Goal: Task Accomplishment & Management: Use online tool/utility

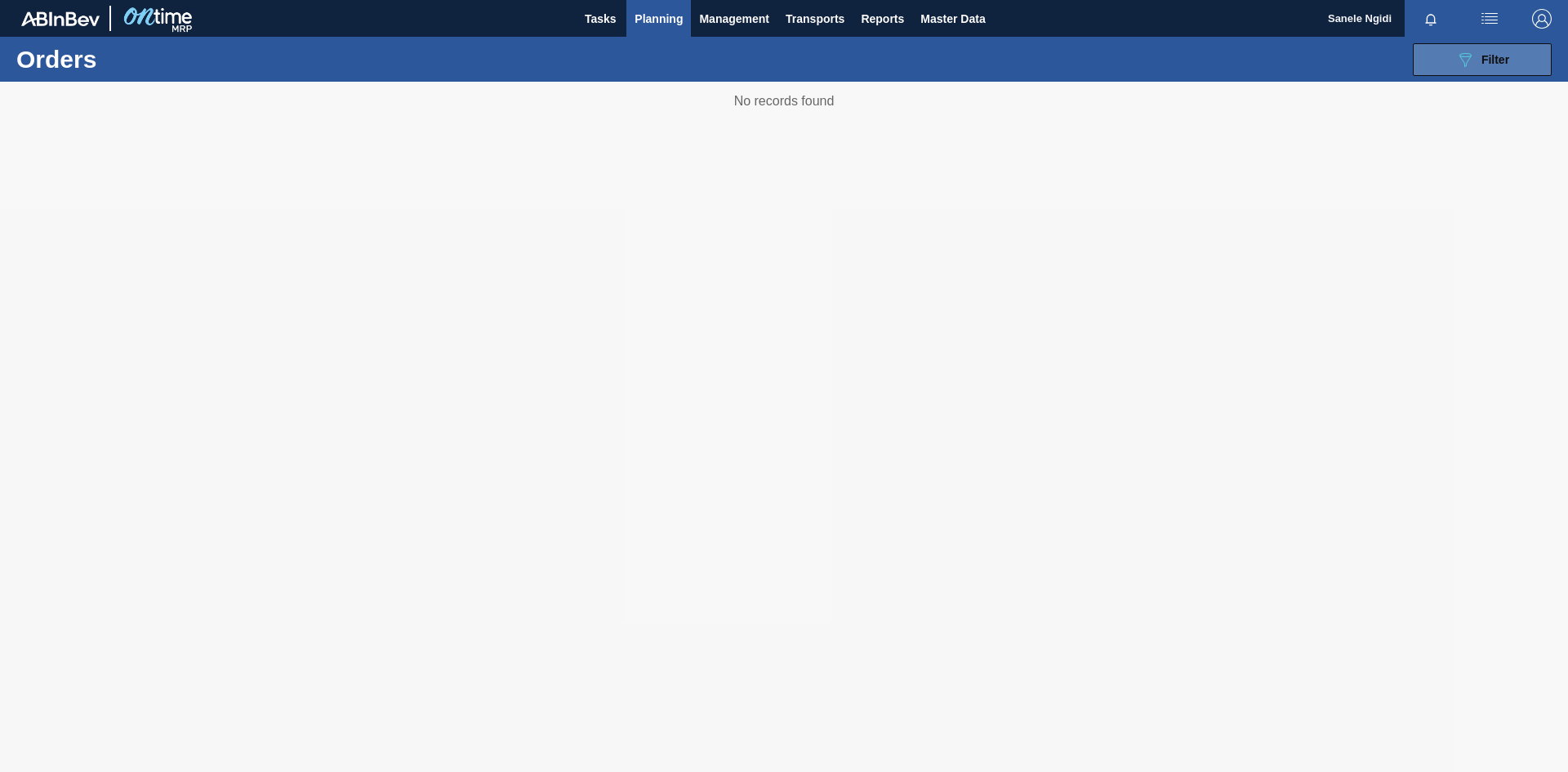
click at [1489, 58] on span "Filter" at bounding box center [1495, 59] width 27 height 13
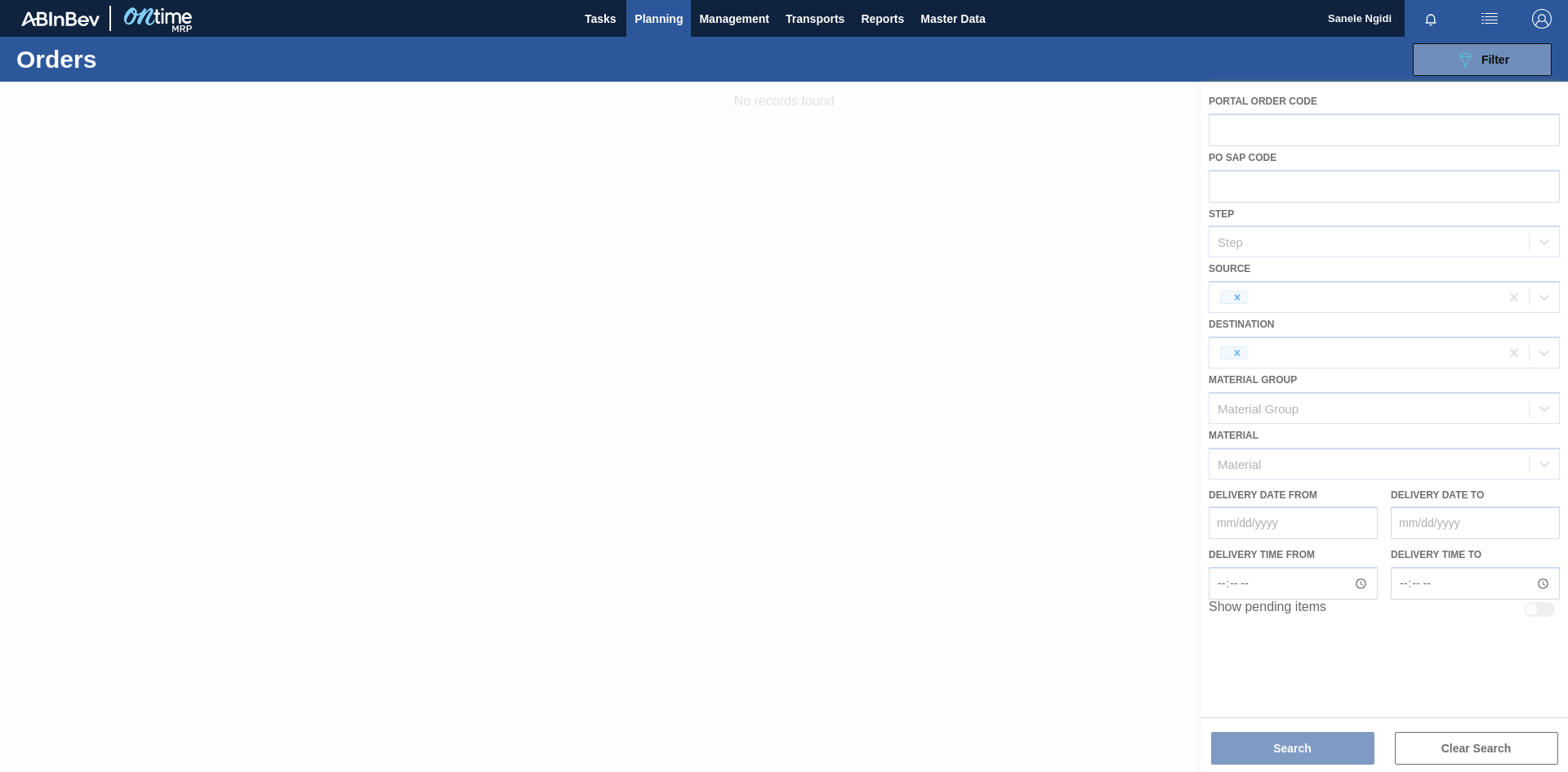
click at [1544, 294] on div at bounding box center [784, 427] width 1568 height 690
click at [1242, 298] on div at bounding box center [784, 427] width 1568 height 690
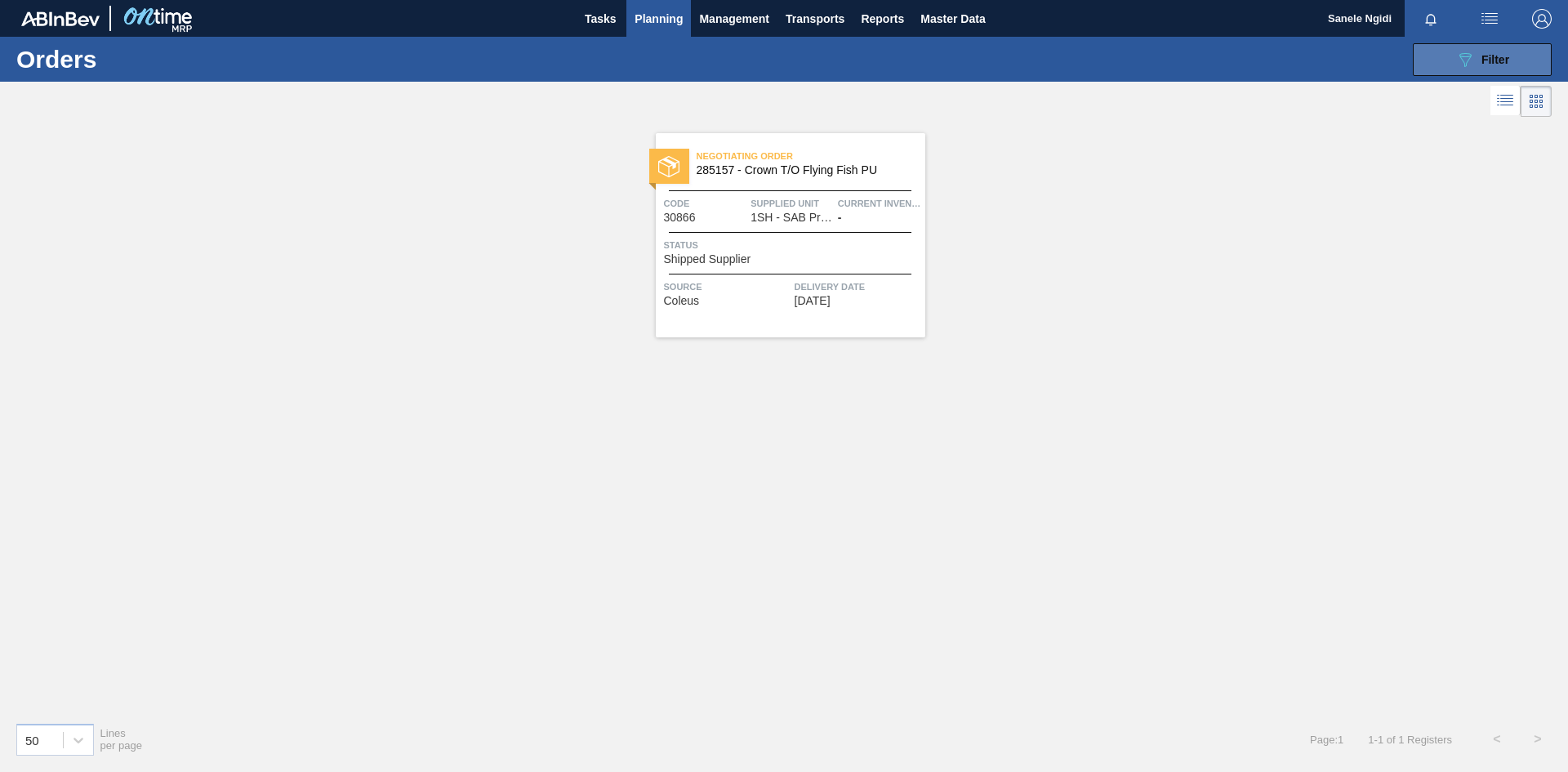
click at [1504, 58] on span "Filter" at bounding box center [1495, 59] width 27 height 13
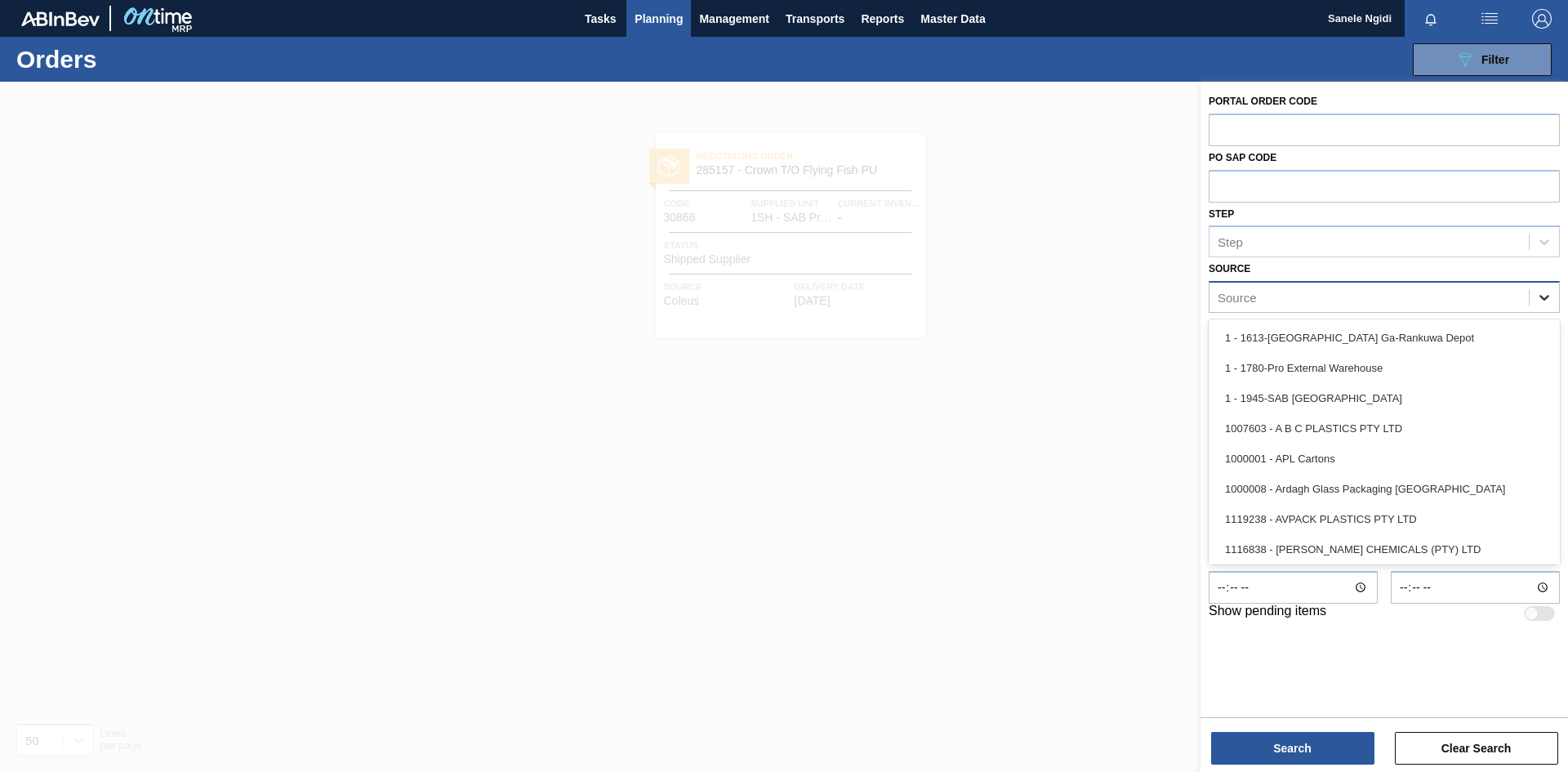
click at [1541, 293] on icon at bounding box center [1544, 297] width 17 height 17
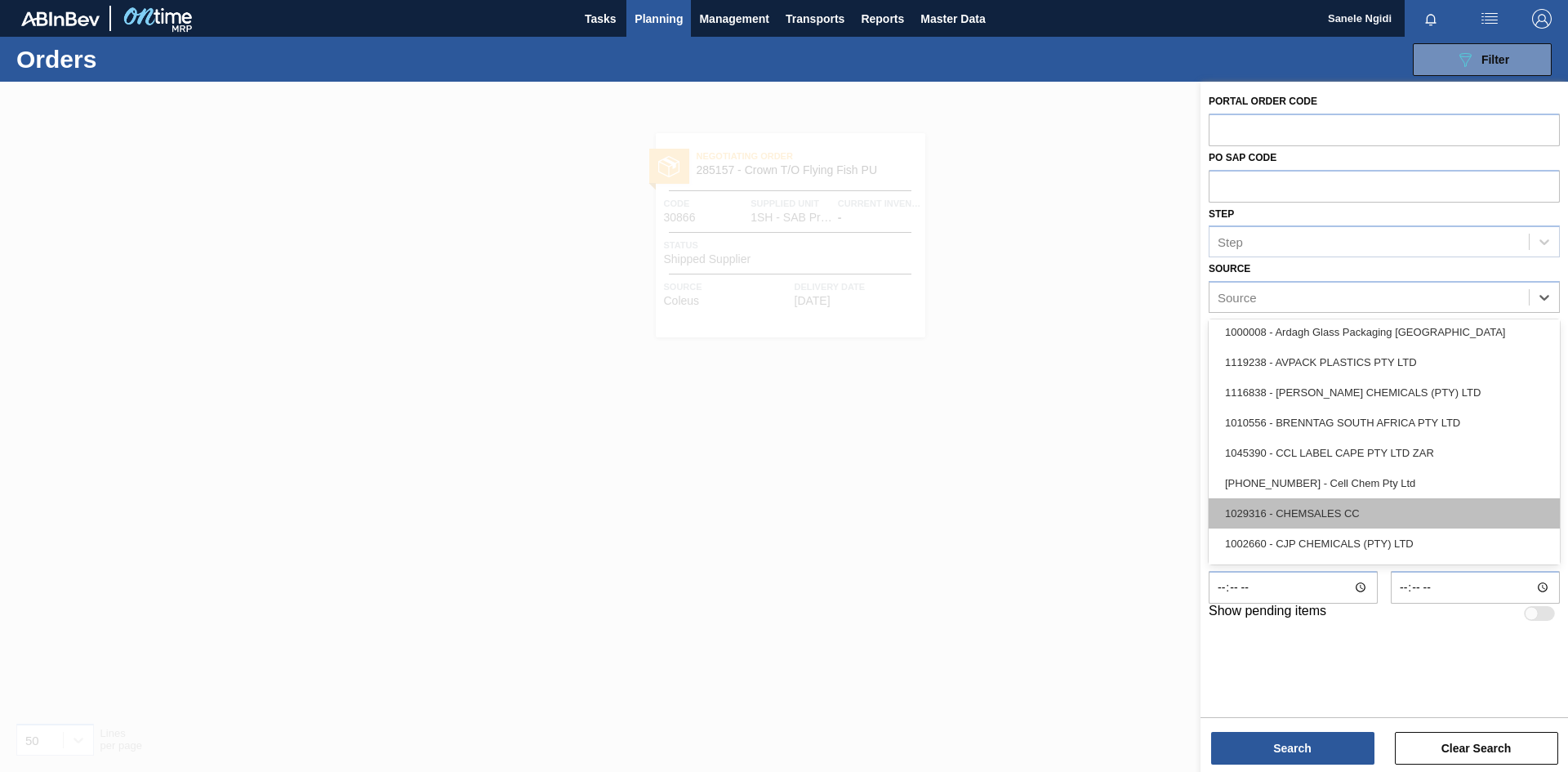
scroll to position [128, 0]
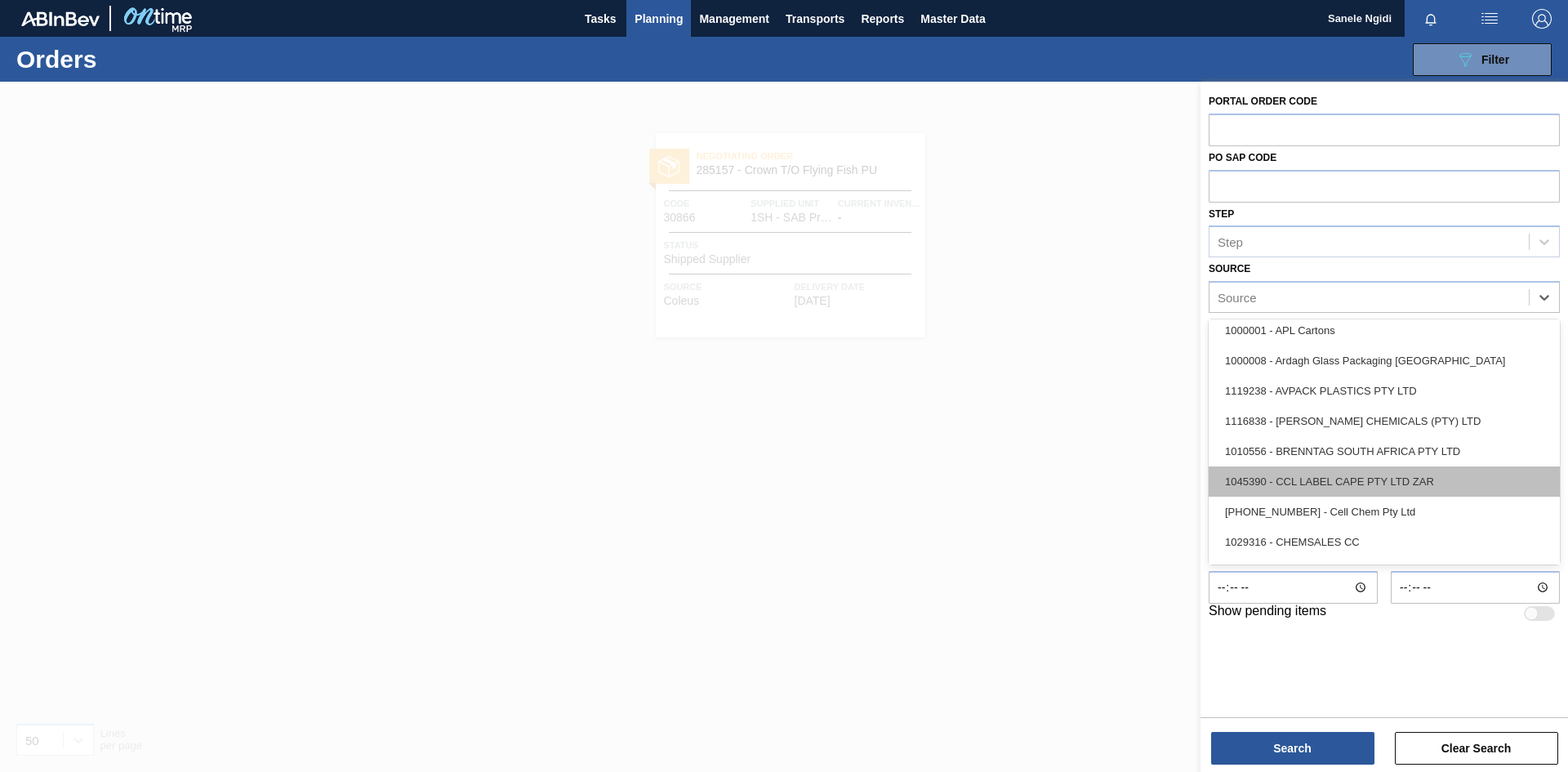
click at [1347, 480] on div "1045390 - CCL LABEL CAPE PTY LTD ZAR" at bounding box center [1383, 481] width 351 height 30
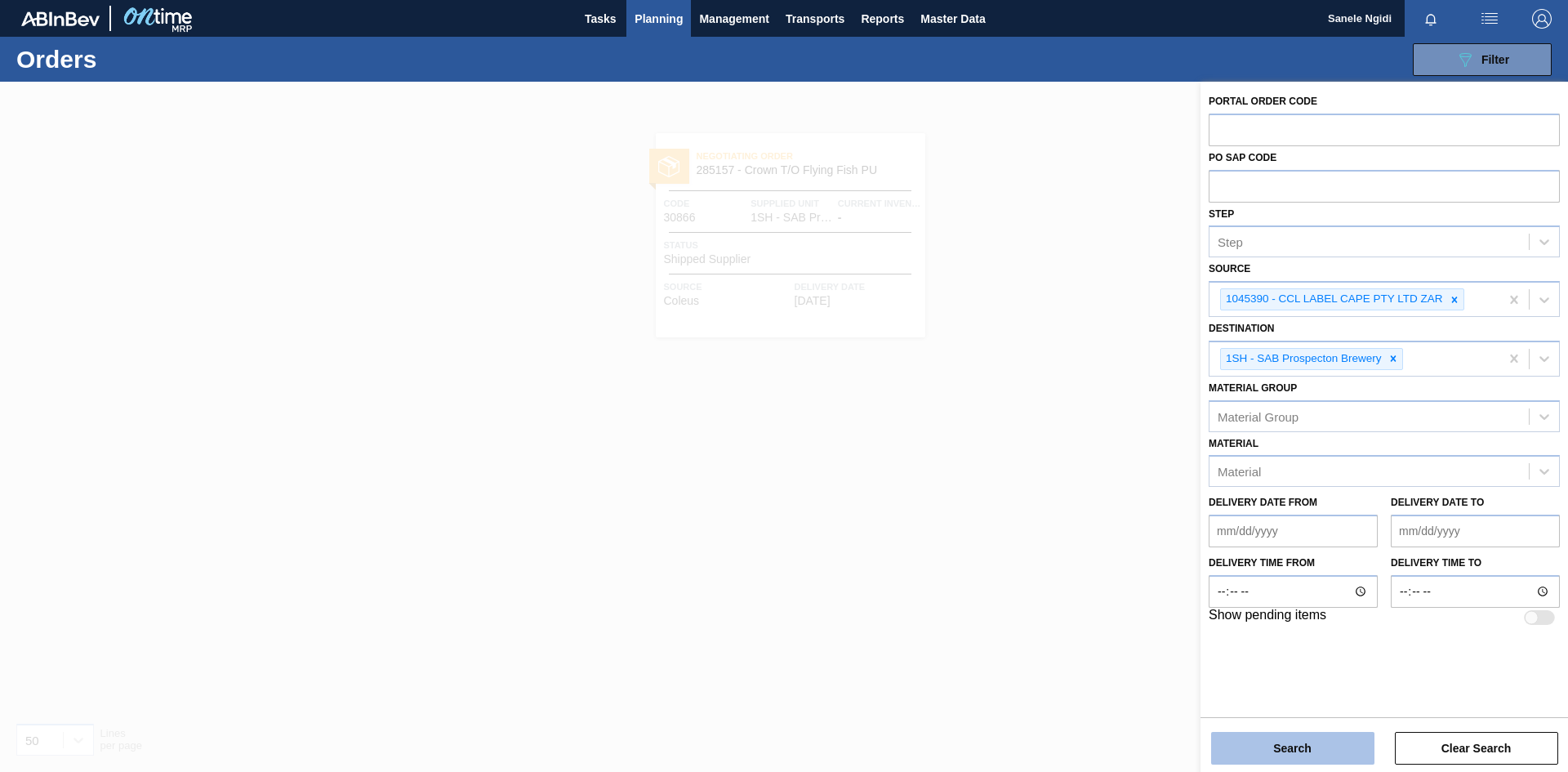
click at [1253, 758] on button "Search" at bounding box center [1293, 748] width 163 height 32
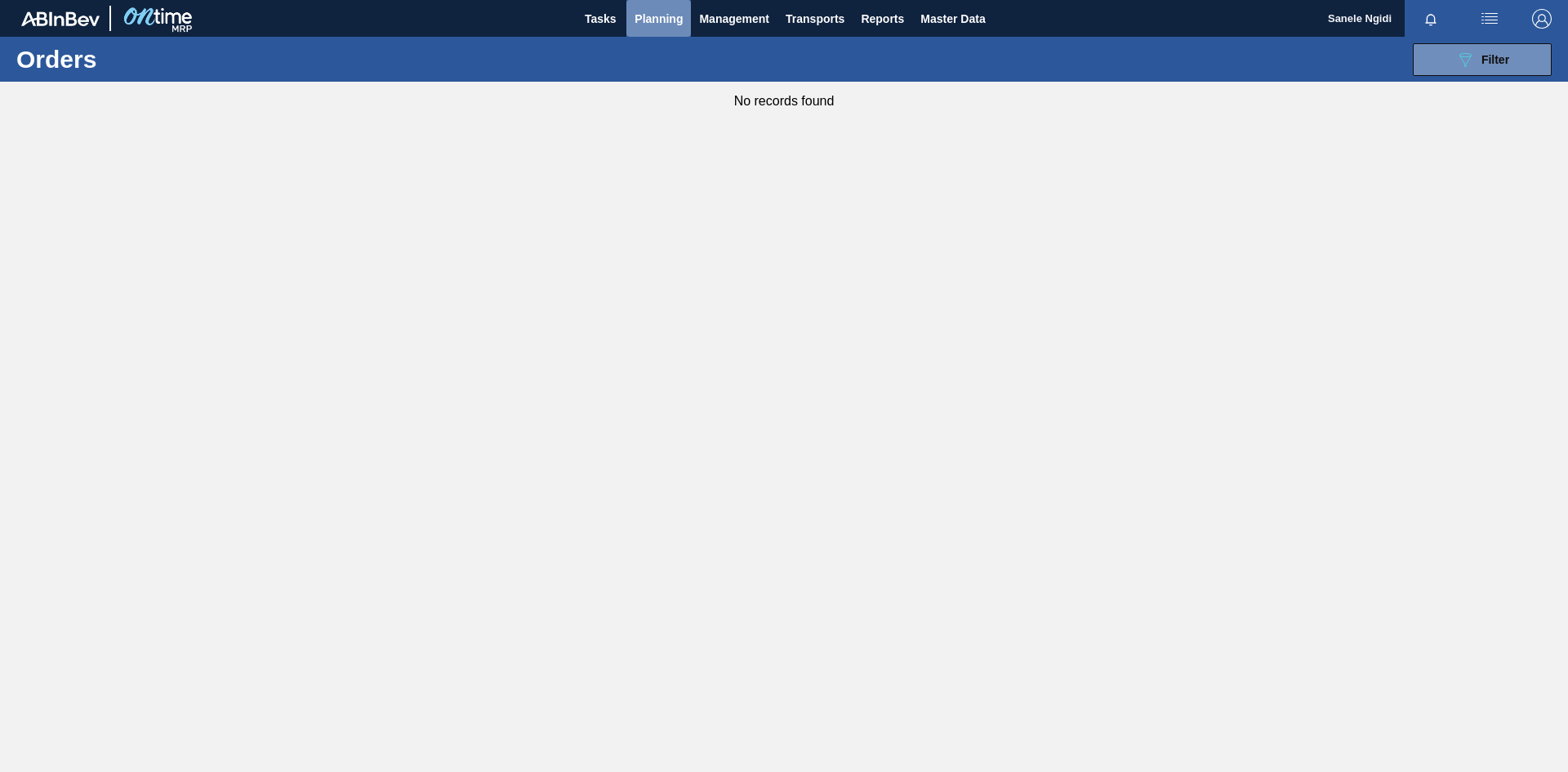
click at [679, 22] on span "Planning" at bounding box center [657, 19] width 48 height 20
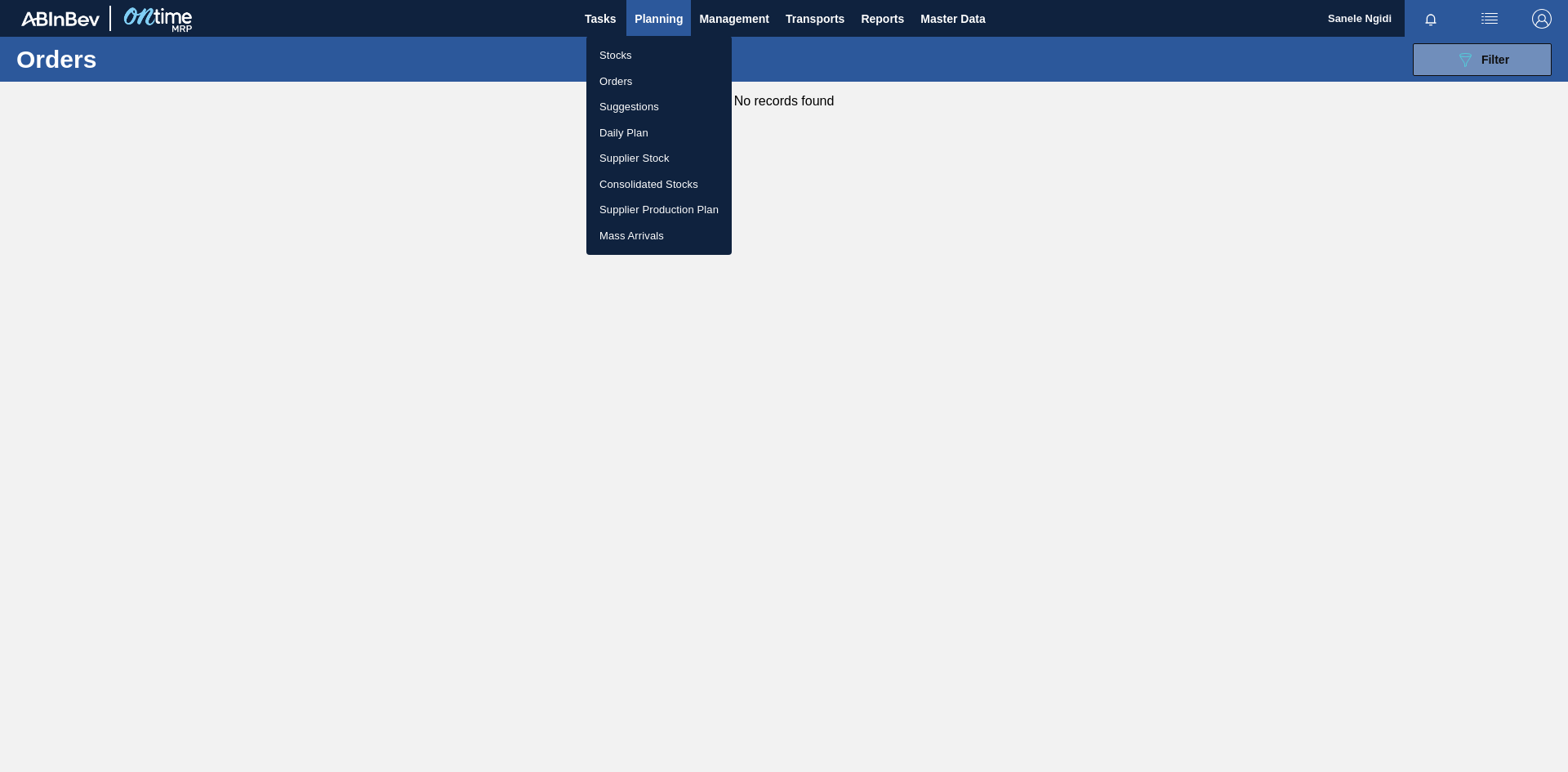
click at [625, 58] on li "Stocks" at bounding box center [658, 55] width 146 height 26
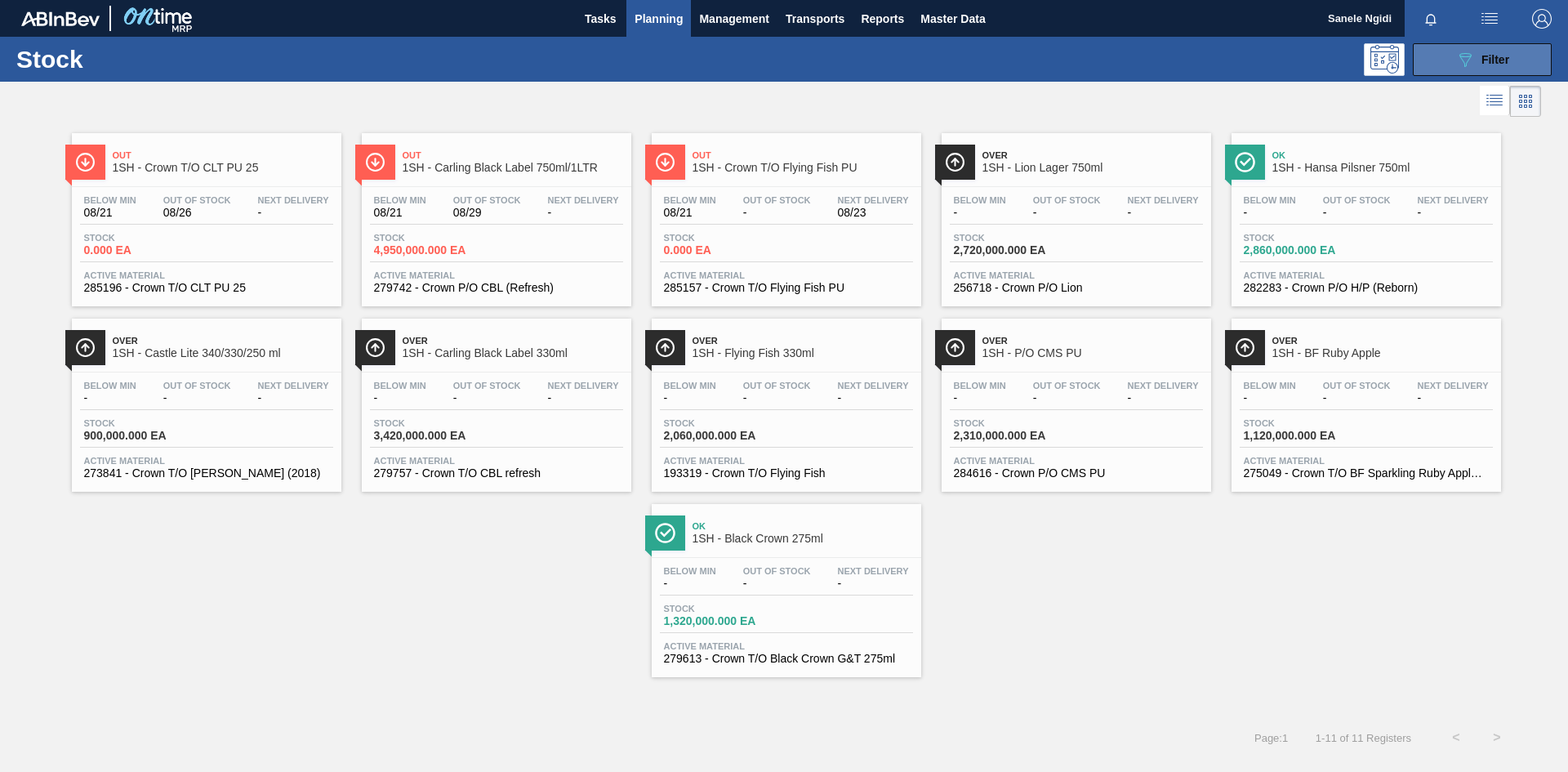
click at [1507, 67] on div "089F7B8B-B2A5-4AFE-B5C0-19BA573D28AC Filter" at bounding box center [1482, 60] width 54 height 20
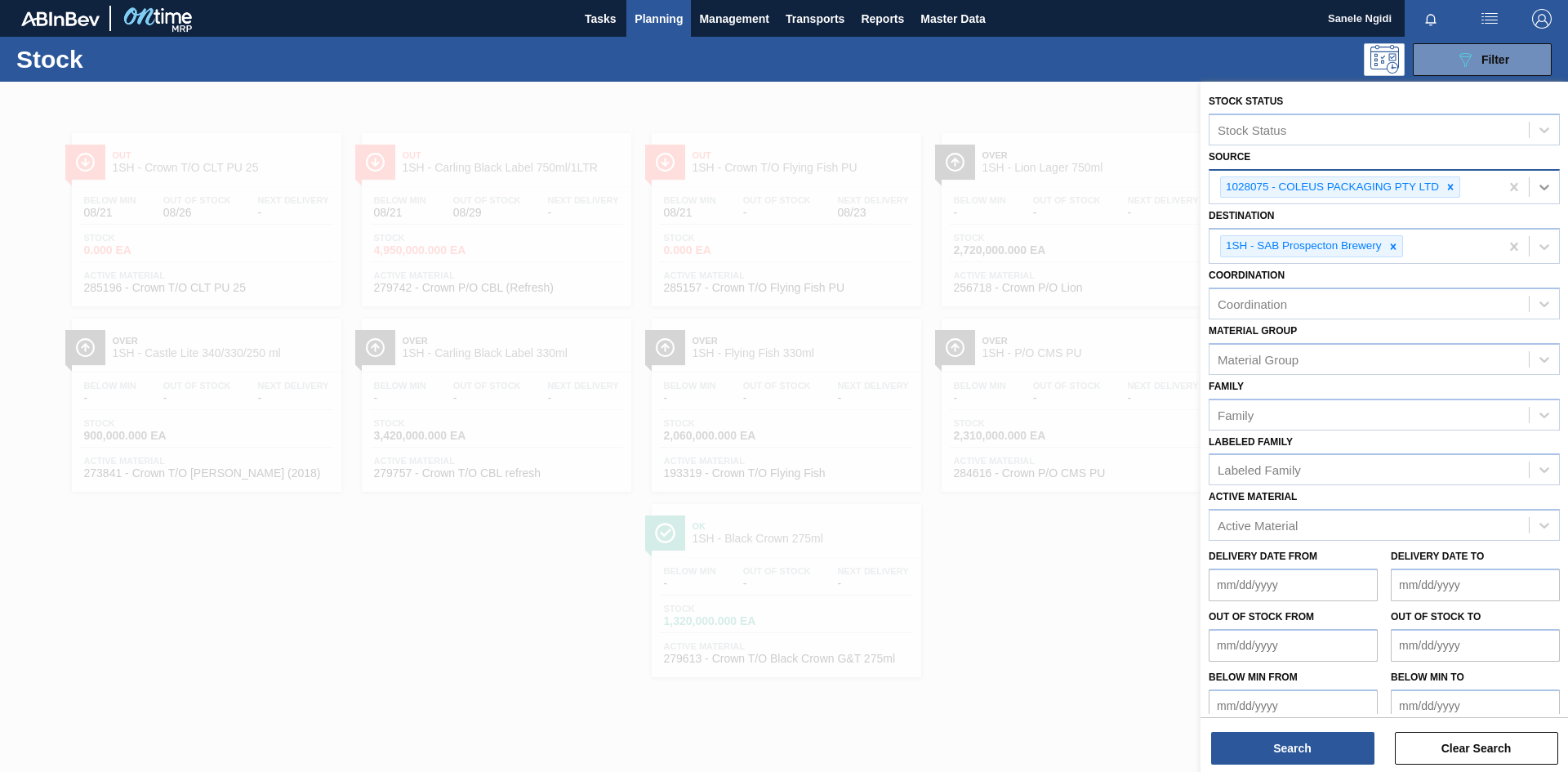
click at [1540, 187] on icon at bounding box center [1545, 188] width 10 height 6
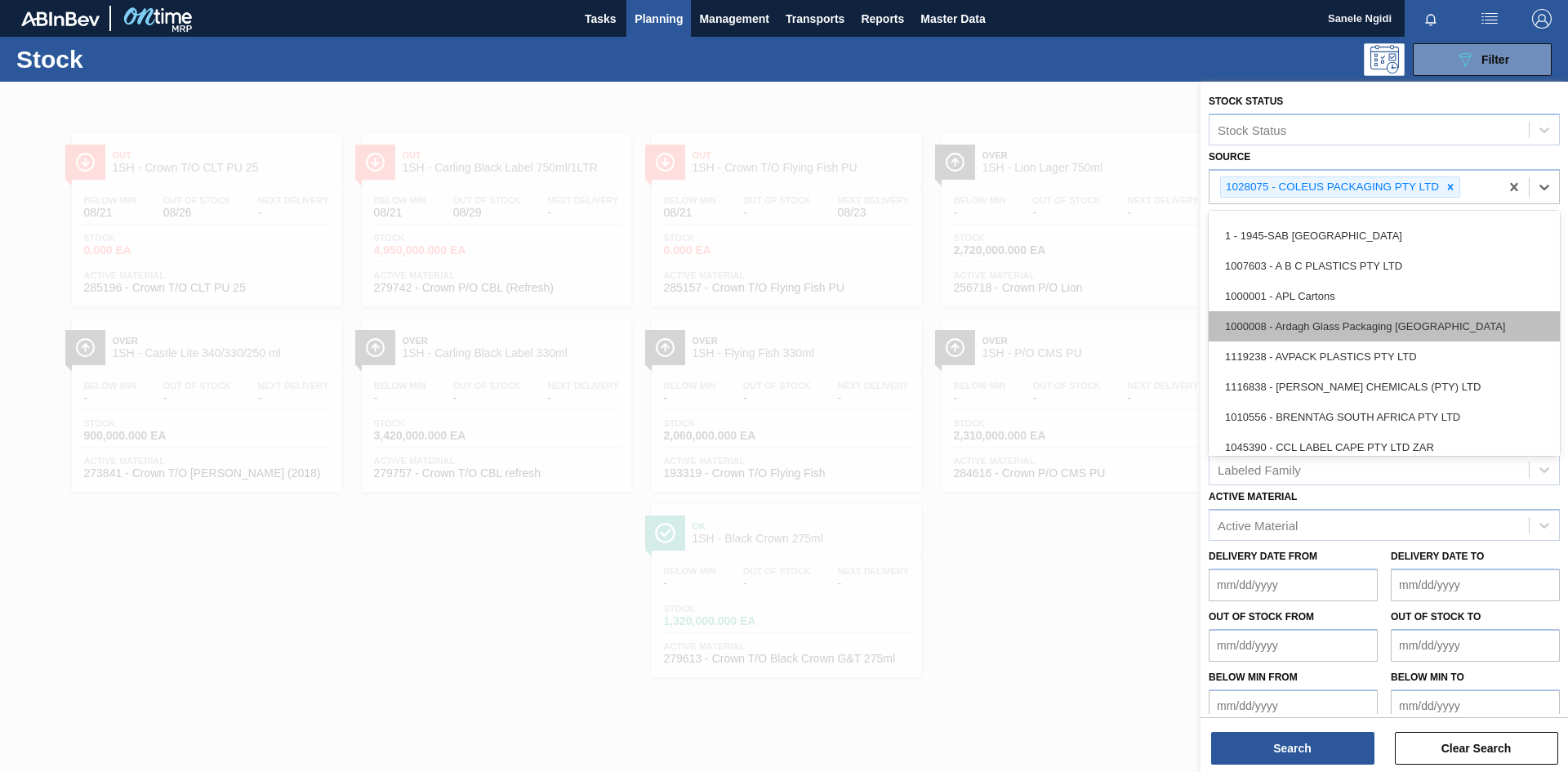
scroll to position [82, 0]
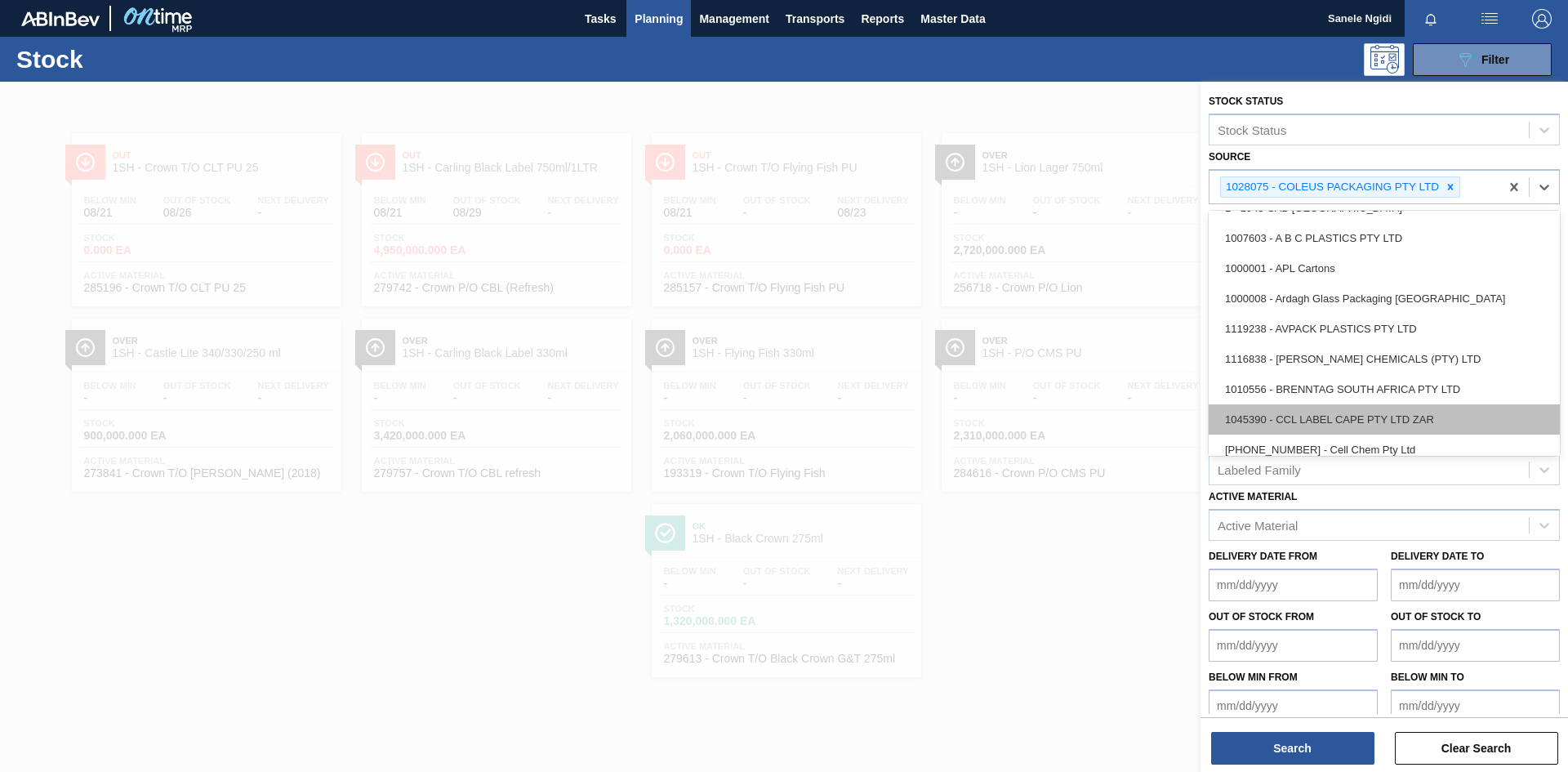
click at [1355, 411] on div "1045390 - CCL LABEL CAPE PTY LTD ZAR" at bounding box center [1383, 419] width 351 height 30
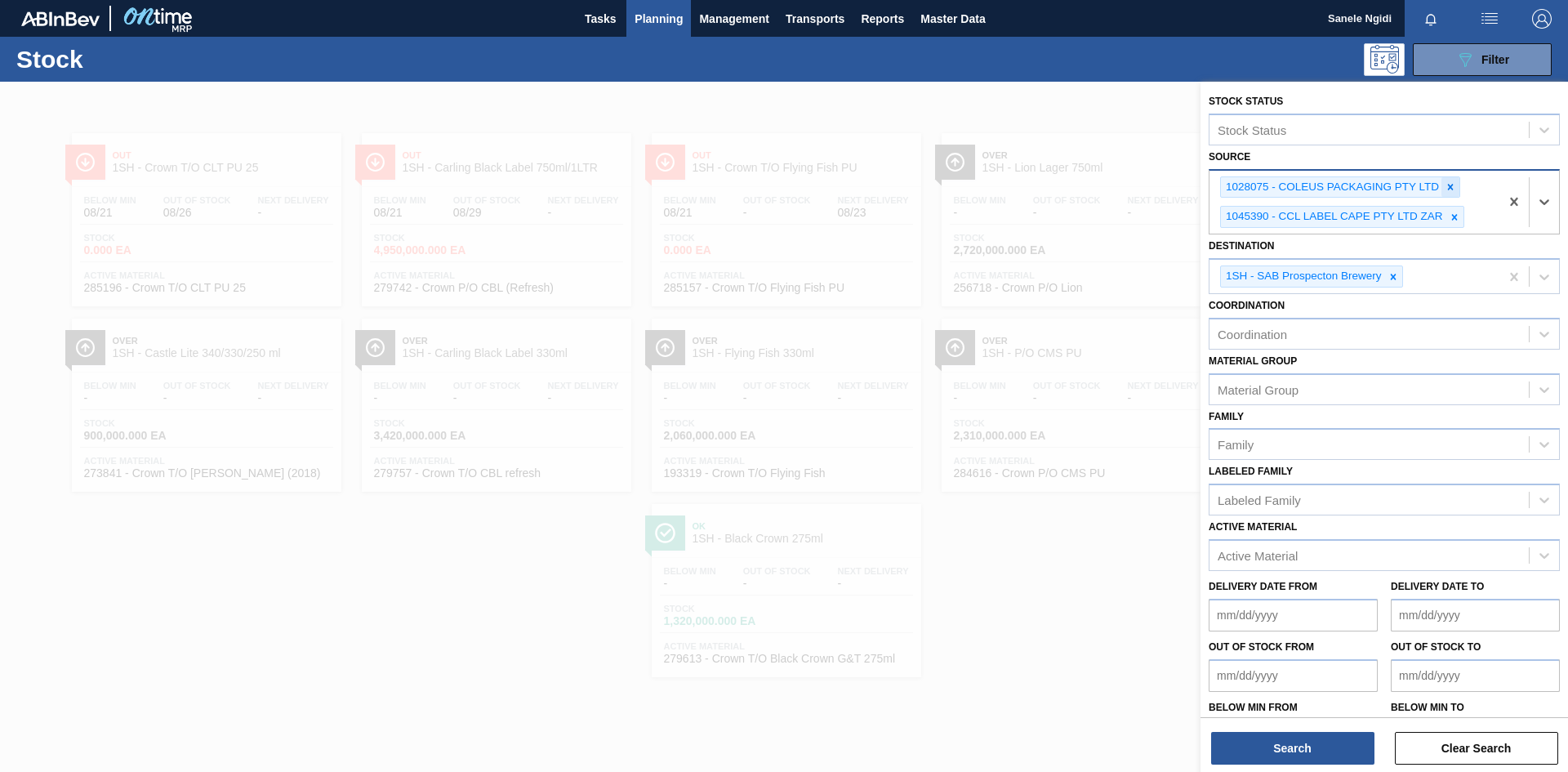
click at [1450, 190] on icon at bounding box center [1451, 188] width 12 height 12
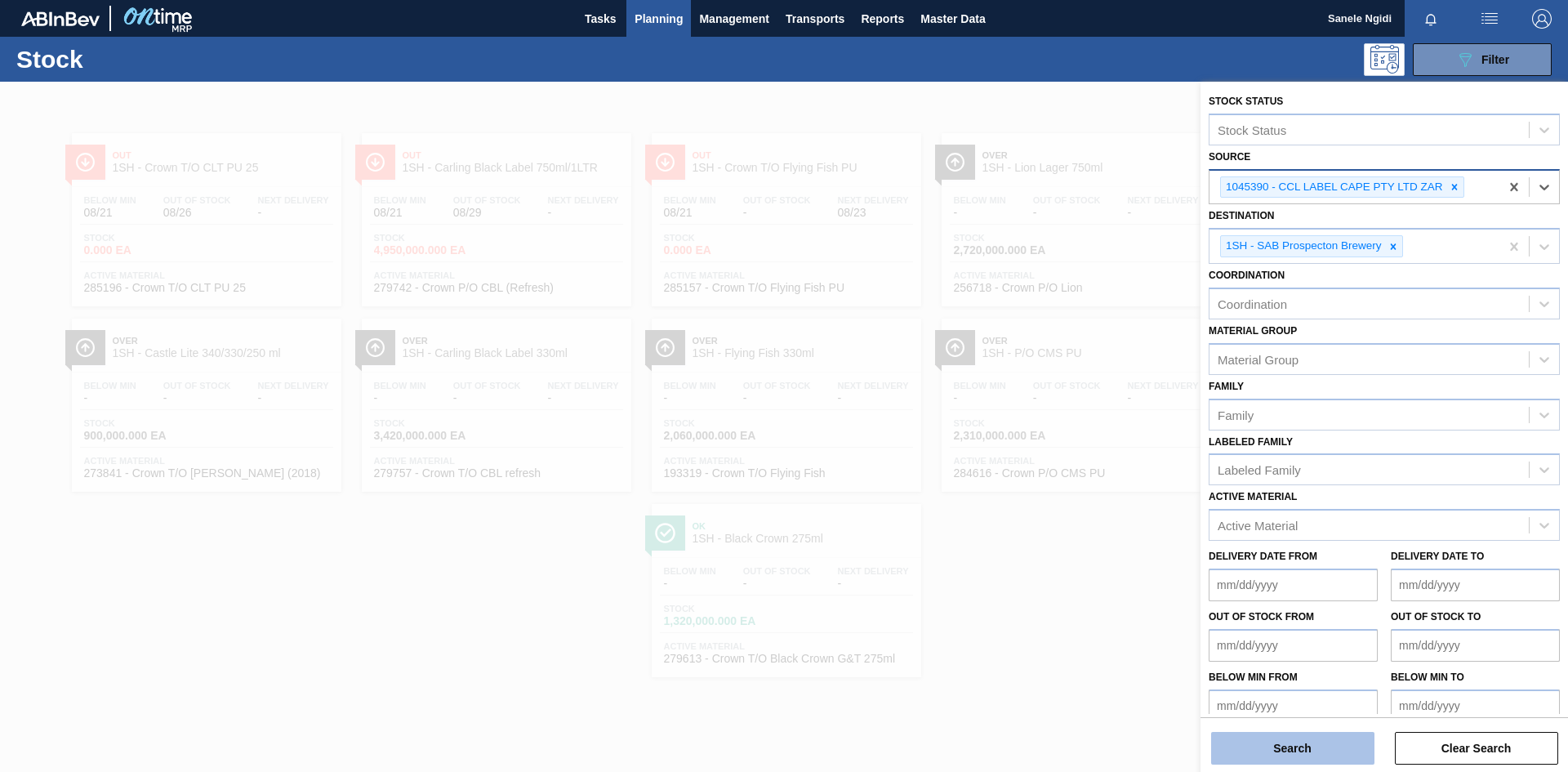
click at [1321, 749] on button "Search" at bounding box center [1293, 748] width 163 height 32
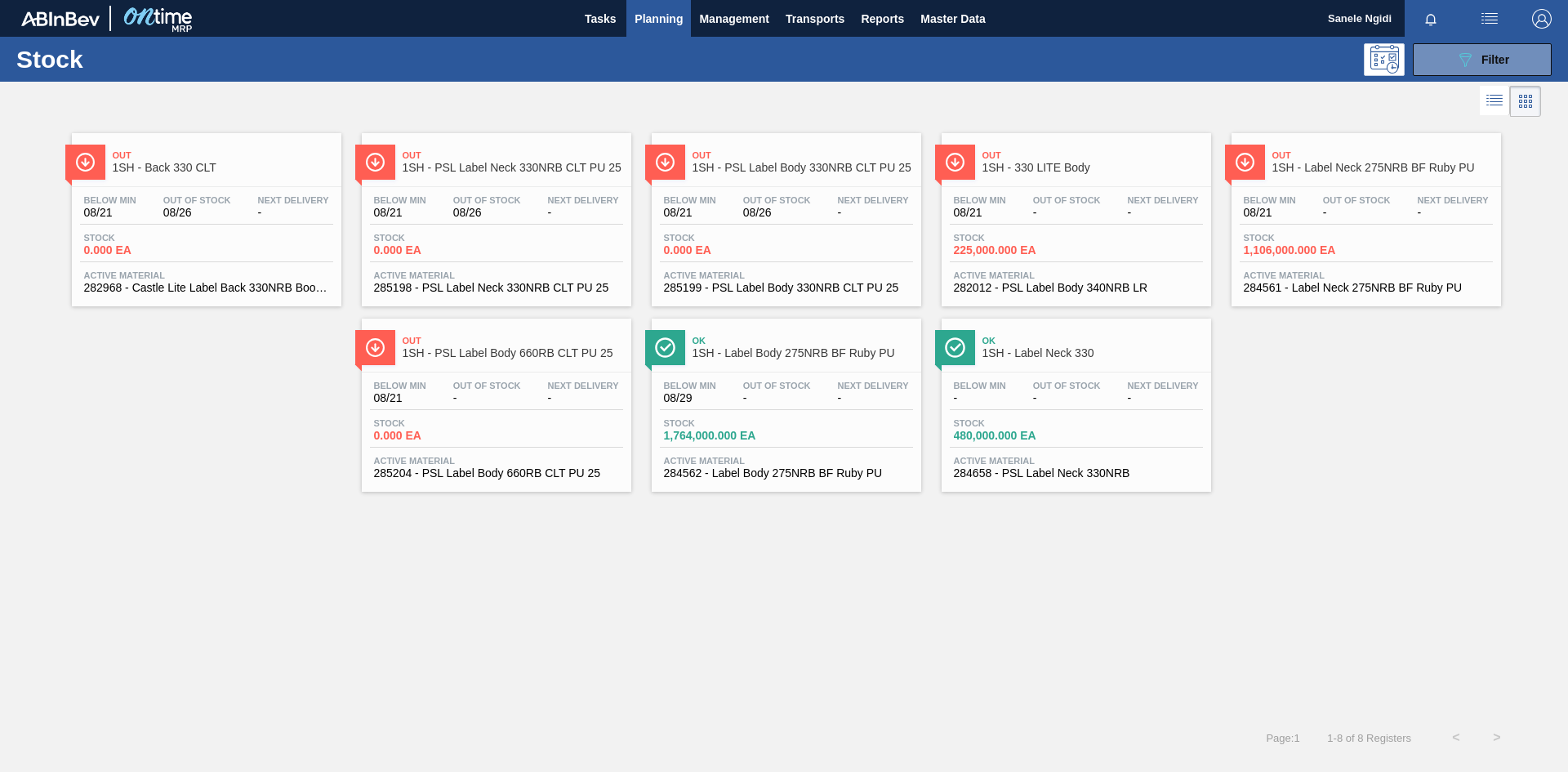
click at [765, 244] on span "0.000 EA" at bounding box center [721, 250] width 114 height 13
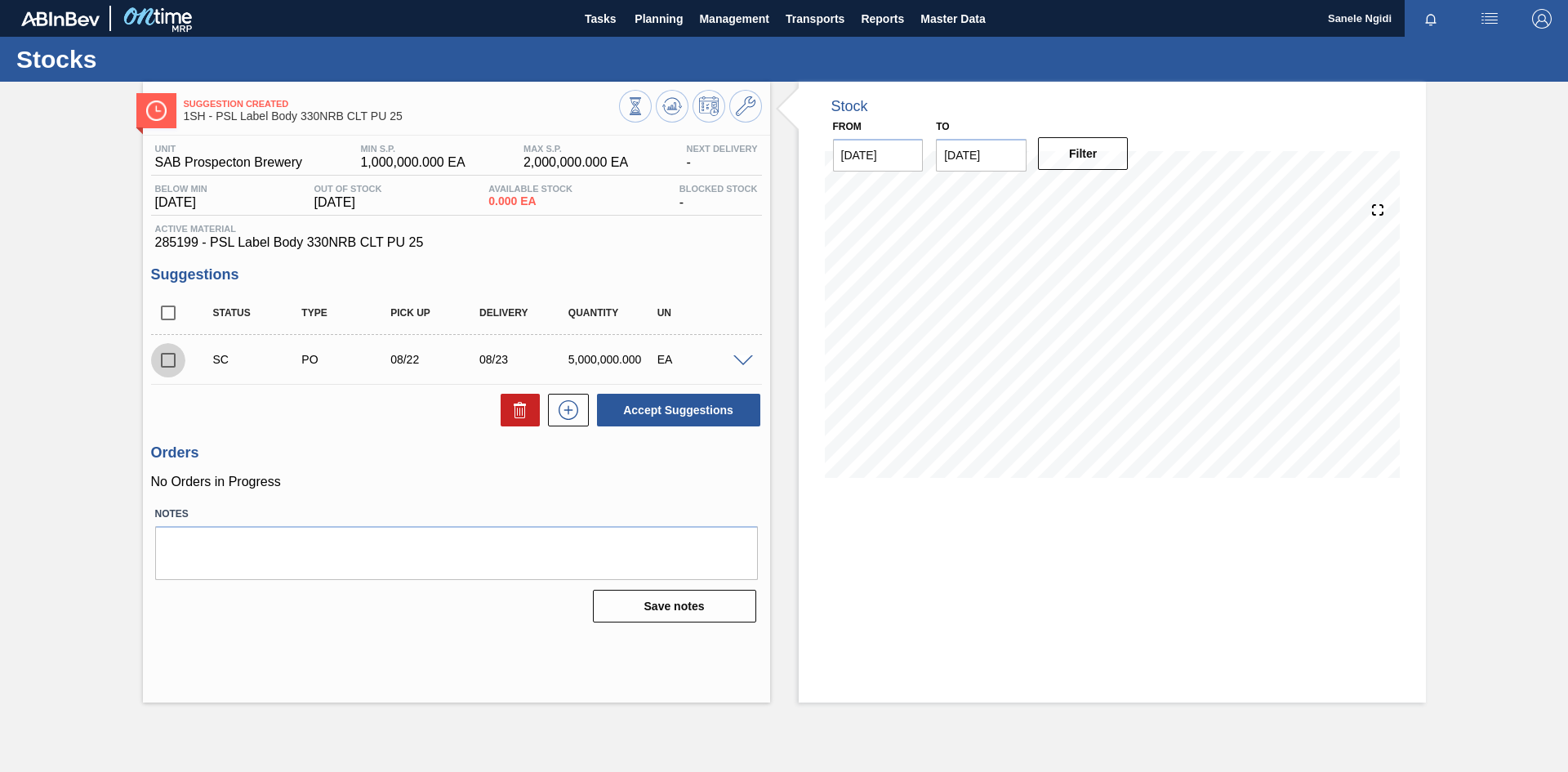
click at [159, 358] on input "checkbox" at bounding box center [168, 360] width 34 height 34
click at [664, 417] on button "Accept Suggestions" at bounding box center [678, 409] width 163 height 32
checkbox input "false"
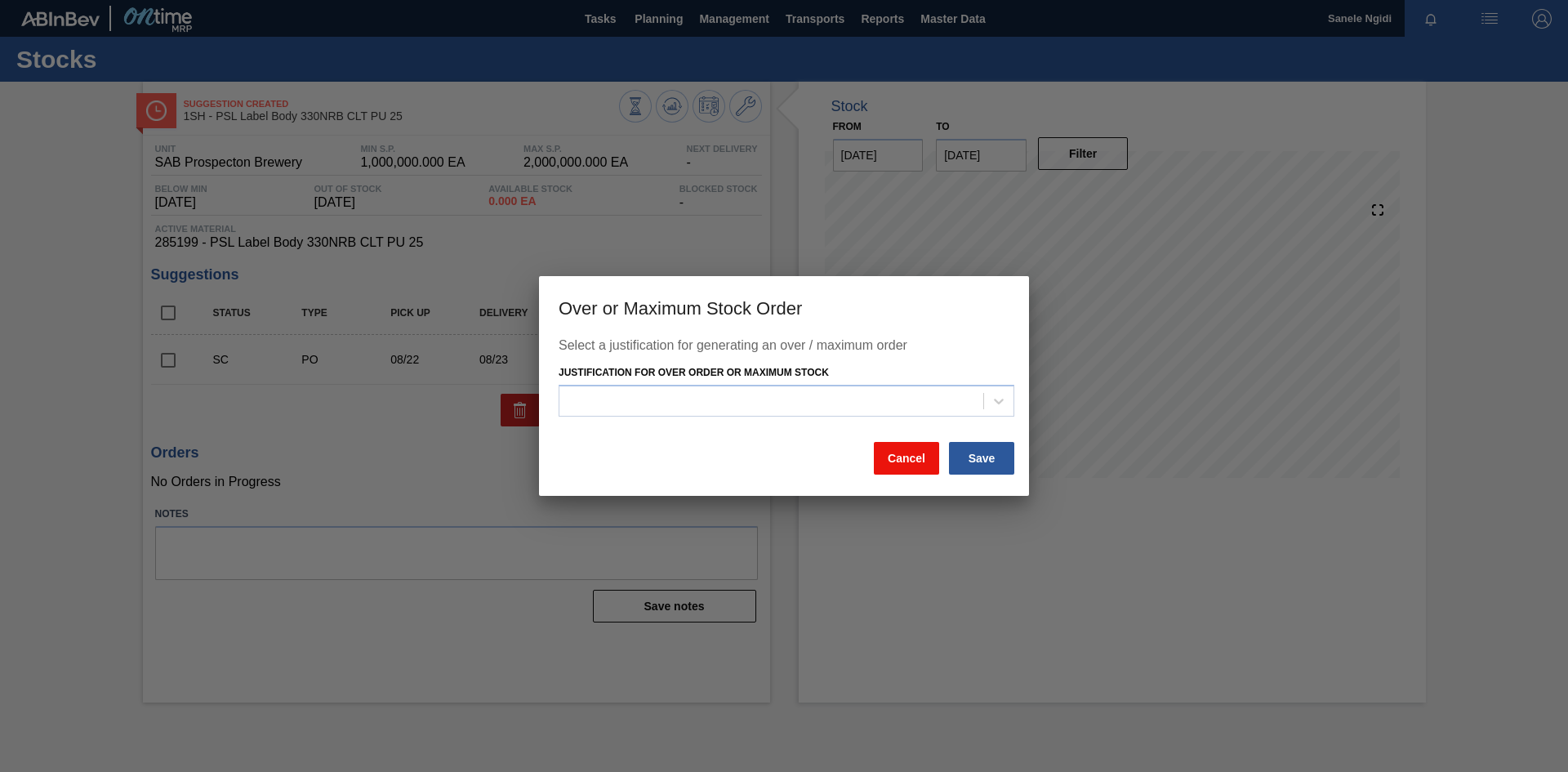
click at [906, 456] on button "Cancel" at bounding box center [906, 457] width 65 height 32
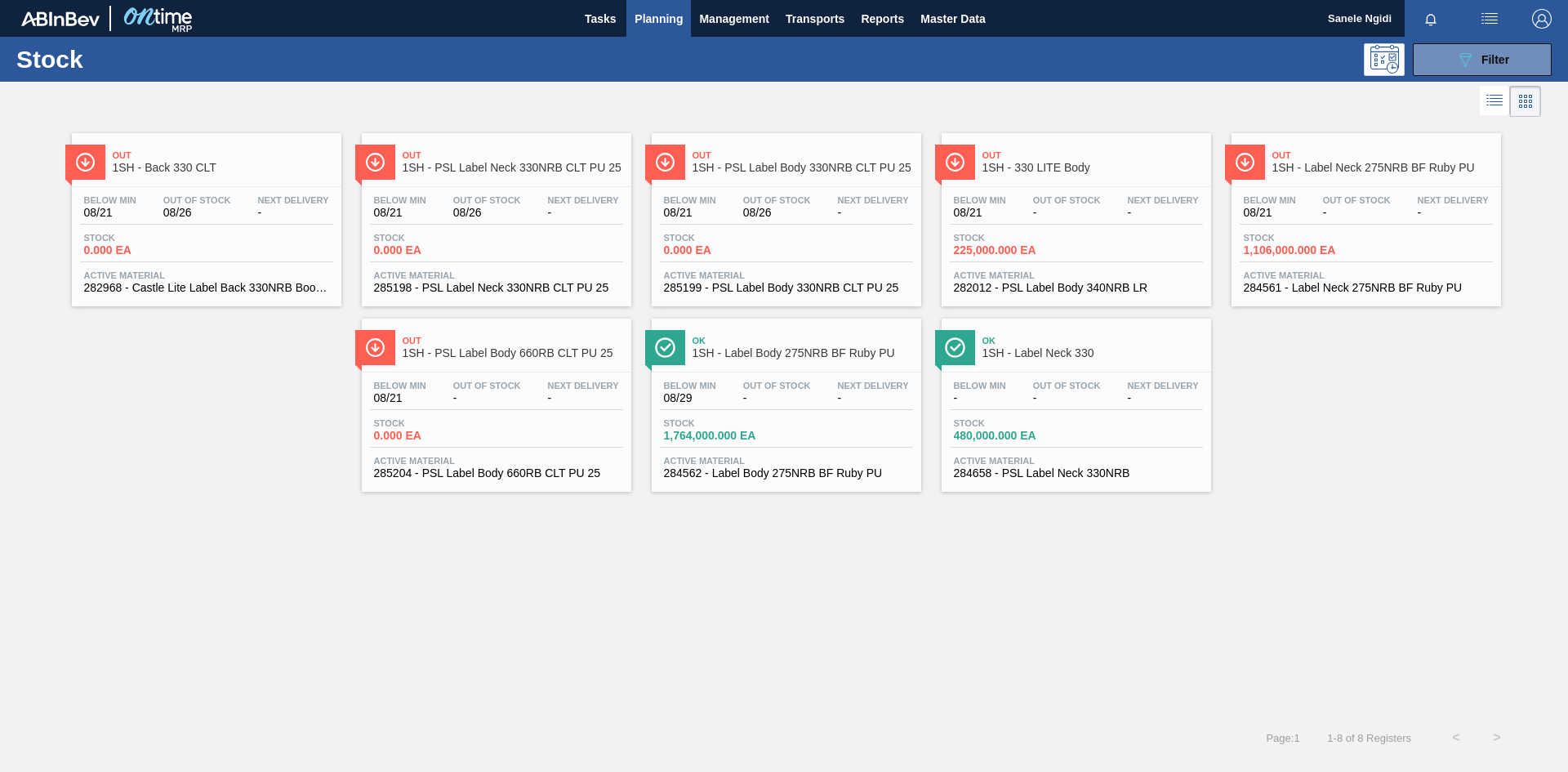
click at [231, 245] on div "Stock 0.000 EA" at bounding box center [206, 247] width 253 height 29
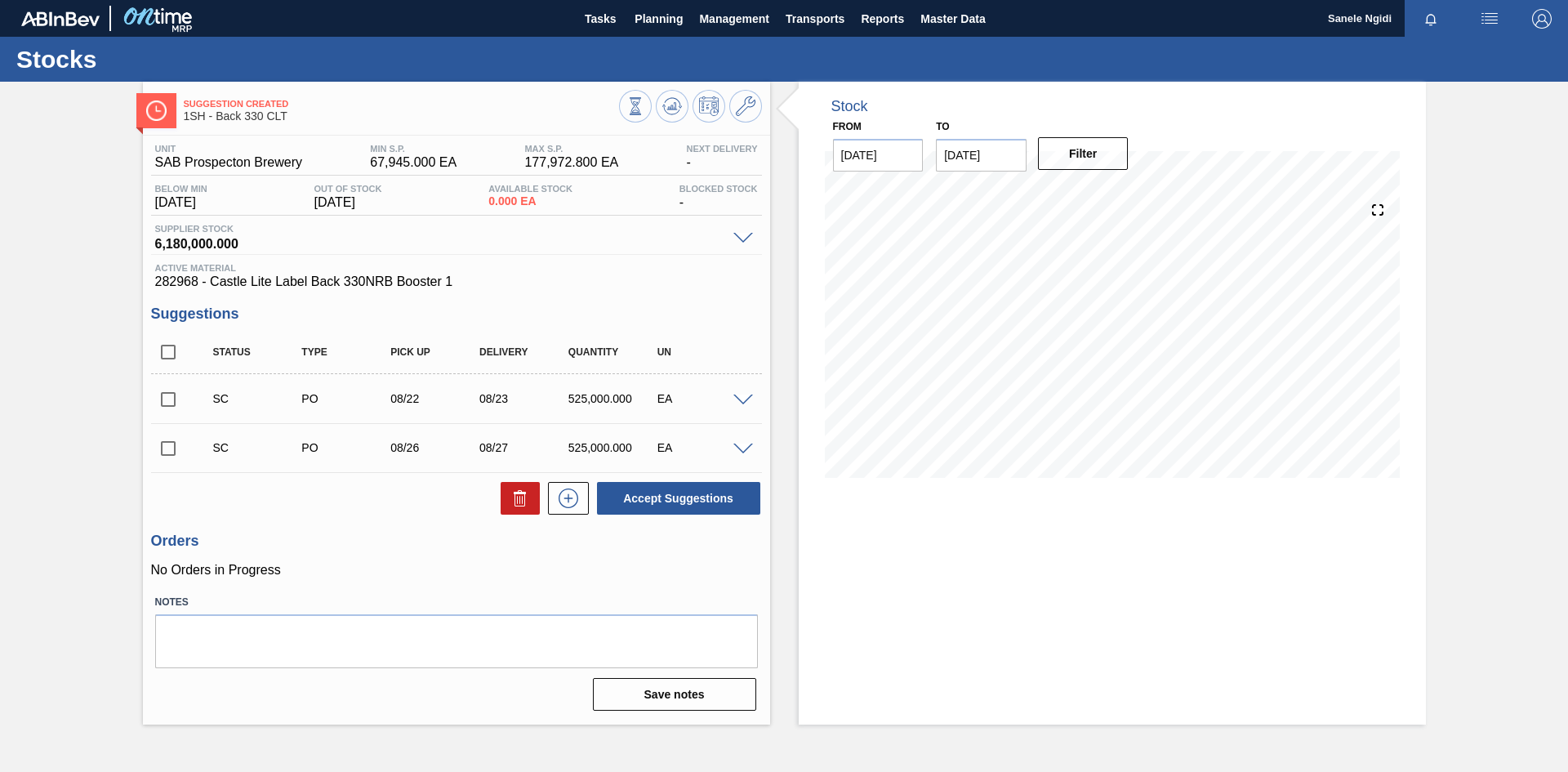
click at [172, 400] on input "checkbox" at bounding box center [168, 399] width 34 height 34
click at [747, 401] on span at bounding box center [743, 401] width 20 height 13
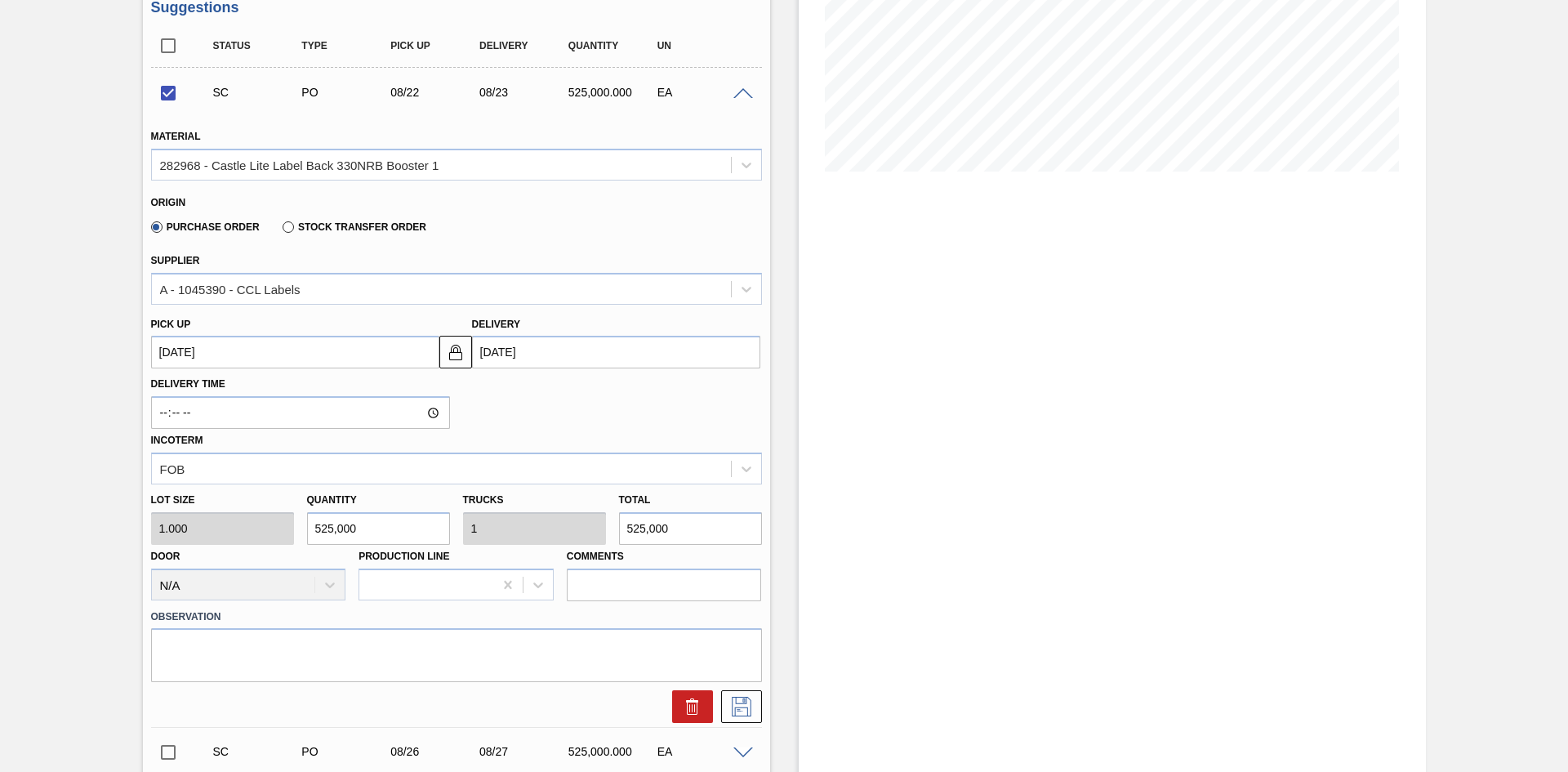
scroll to position [408, 0]
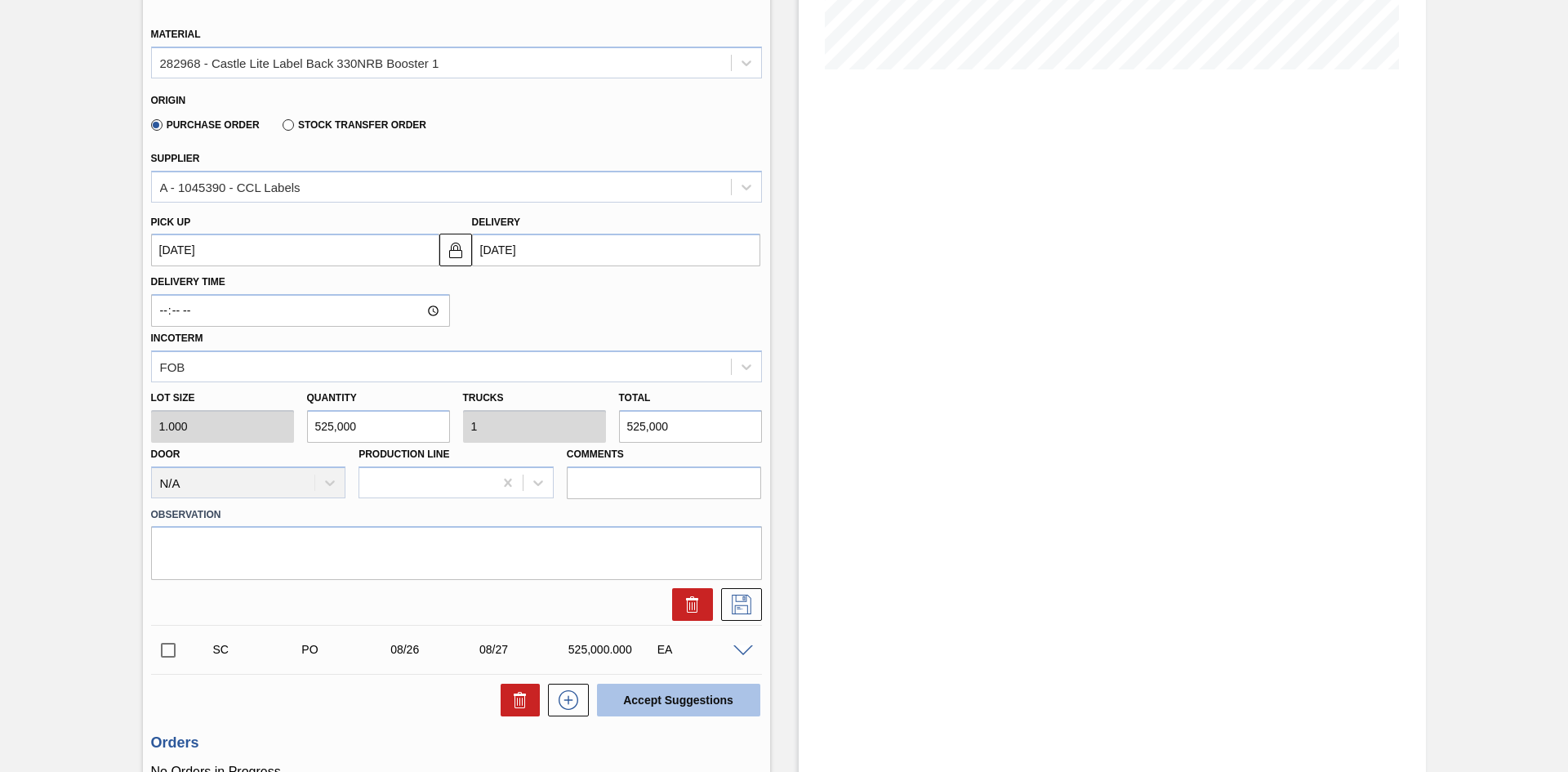
click at [652, 703] on button "Accept Suggestions" at bounding box center [678, 700] width 163 height 32
checkbox input "false"
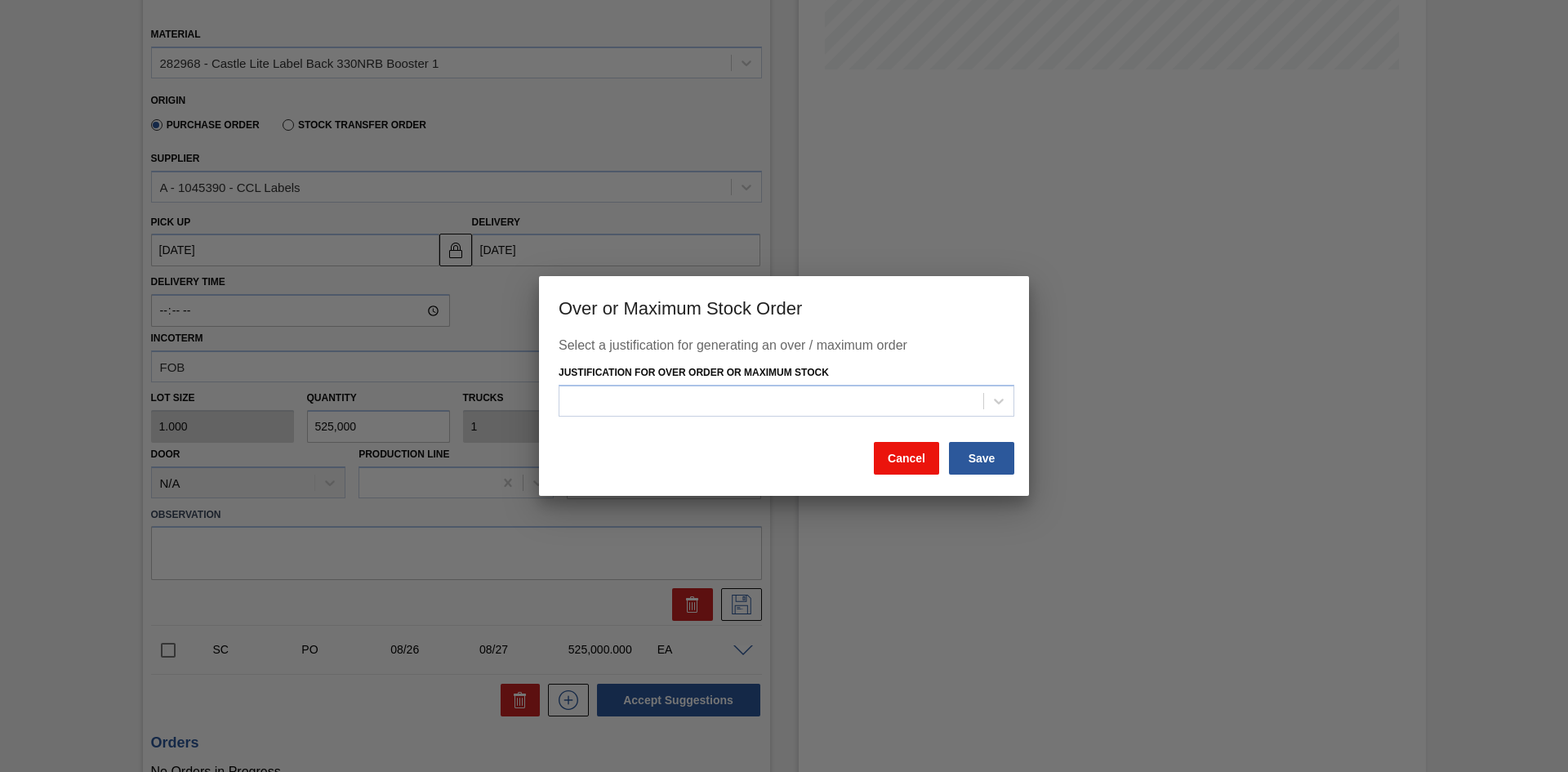
click at [901, 466] on button "Cancel" at bounding box center [906, 457] width 65 height 32
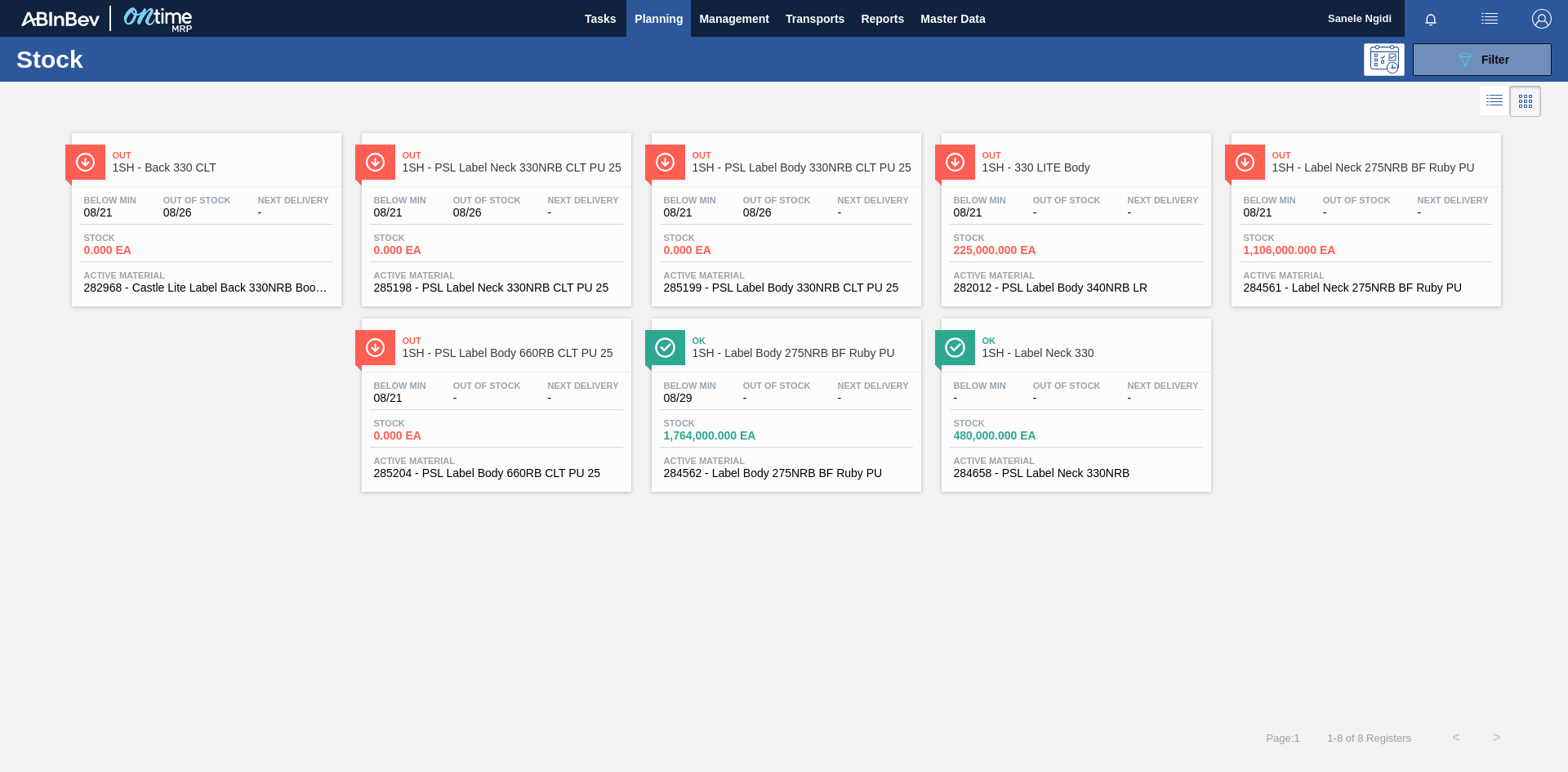
click at [1085, 437] on div "Stock 480,000.000 EA" at bounding box center [1076, 433] width 253 height 29
click at [584, 251] on div "Stock 0.000 EA" at bounding box center [496, 247] width 253 height 29
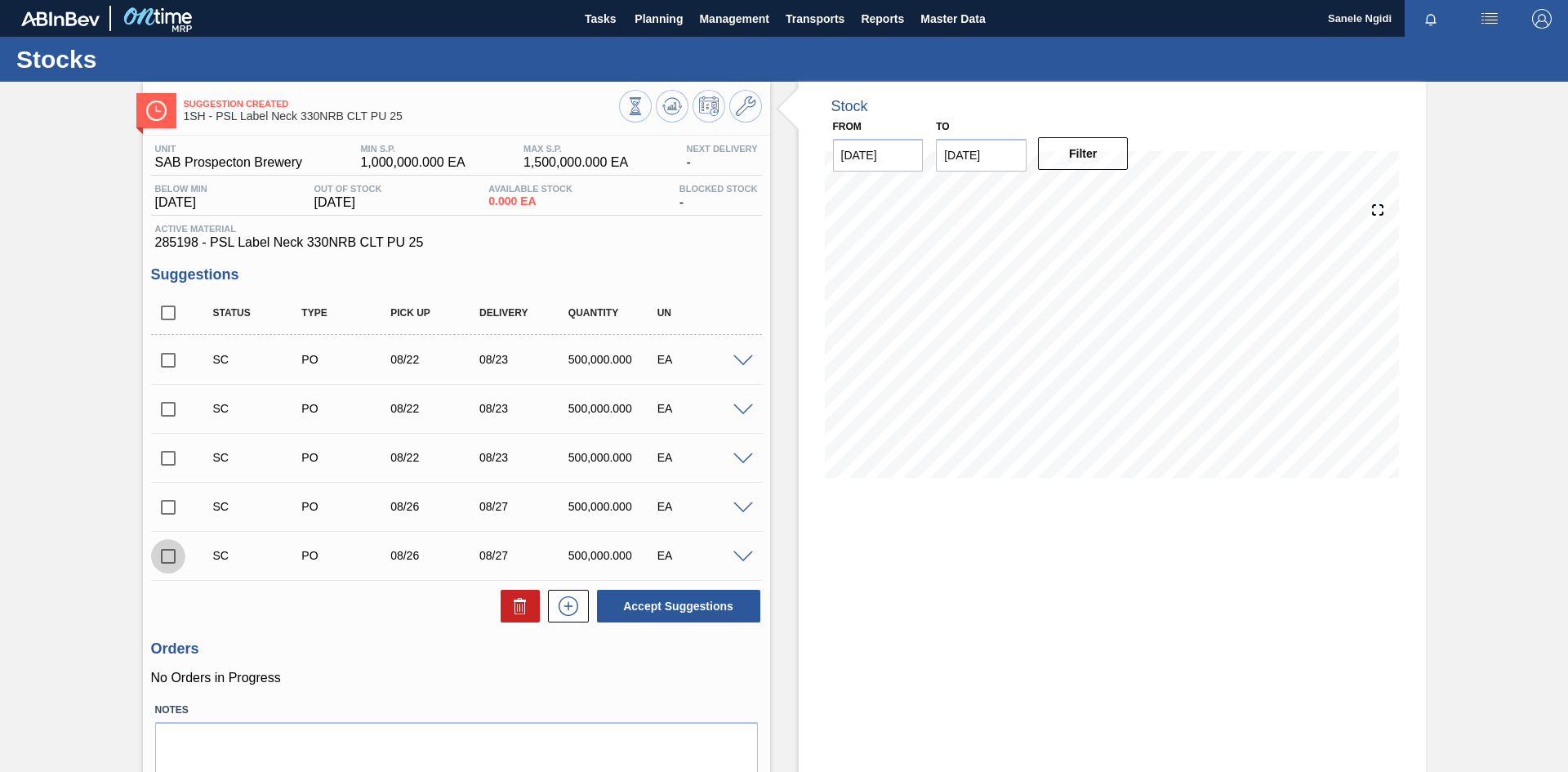
click at [162, 556] on input "checkbox" at bounding box center [168, 556] width 34 height 34
checkbox input "true"
click at [168, 458] on input "checkbox" at bounding box center [168, 457] width 34 height 34
checkbox input "true"
click at [171, 556] on input "checkbox" at bounding box center [168, 556] width 34 height 34
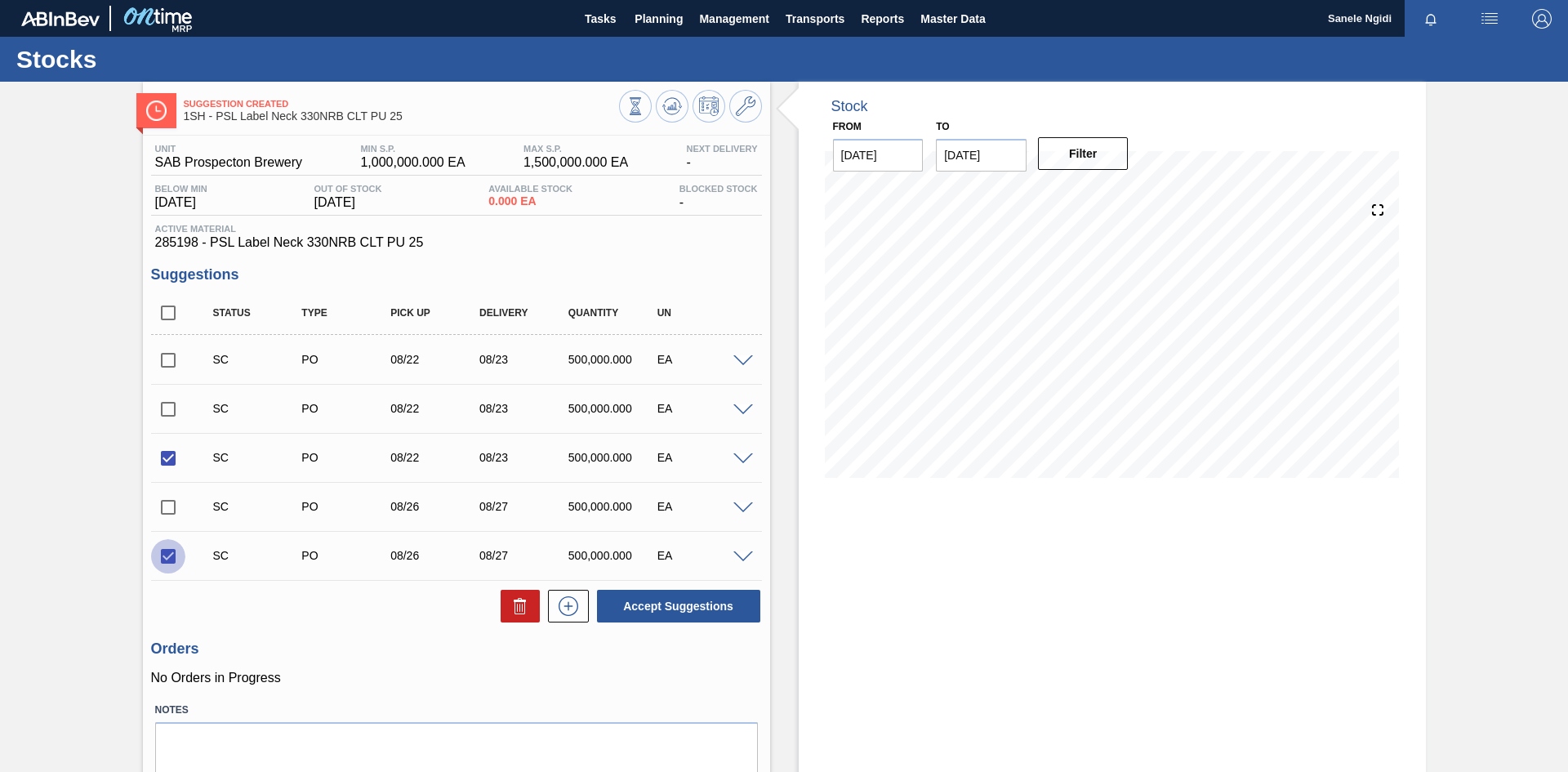
checkbox input "false"
click at [647, 608] on button "Accept Suggestions" at bounding box center [678, 606] width 163 height 32
checkbox input "false"
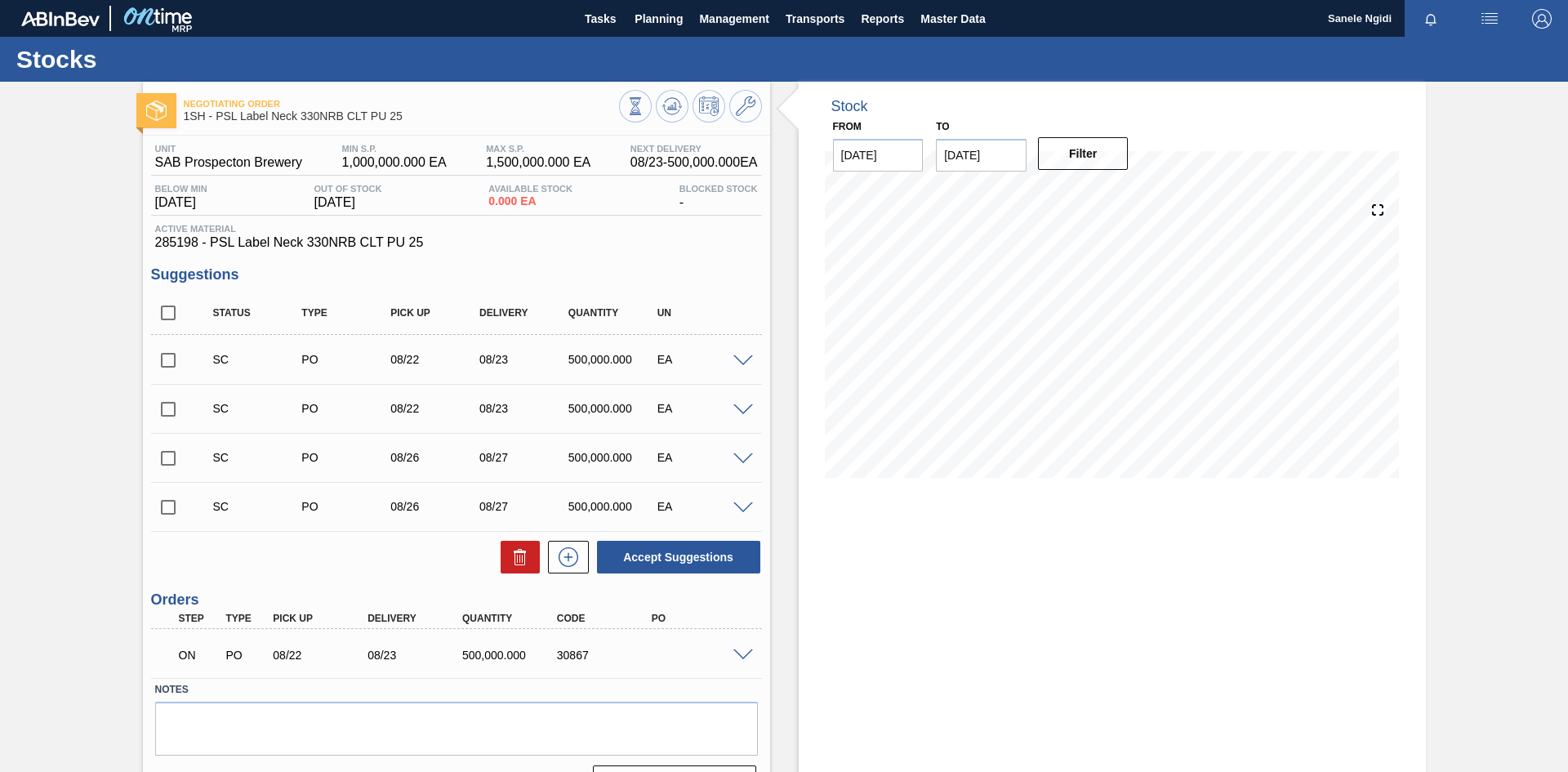
click at [749, 655] on span at bounding box center [743, 656] width 20 height 13
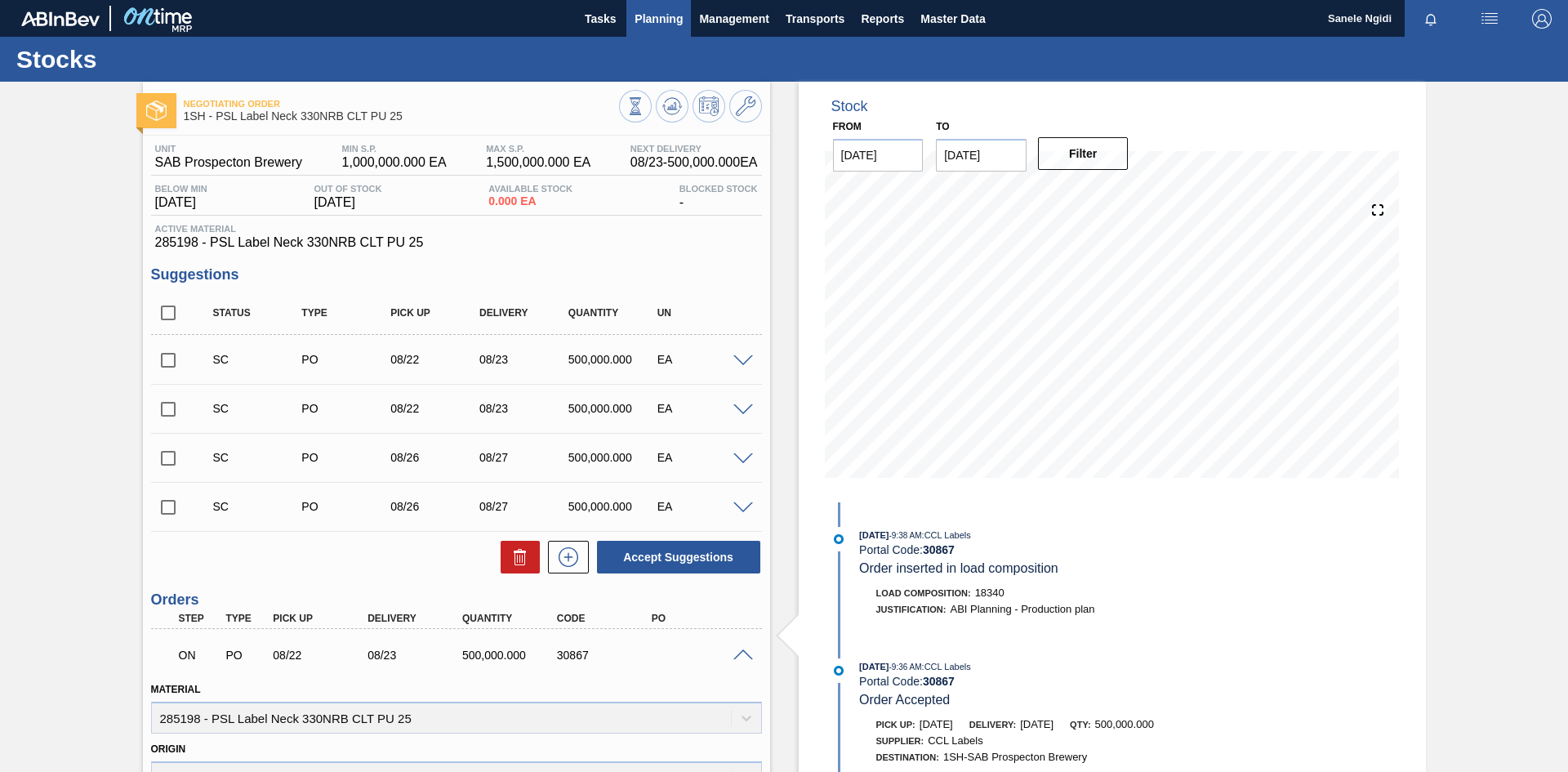
click at [659, 21] on span "Planning" at bounding box center [657, 19] width 48 height 20
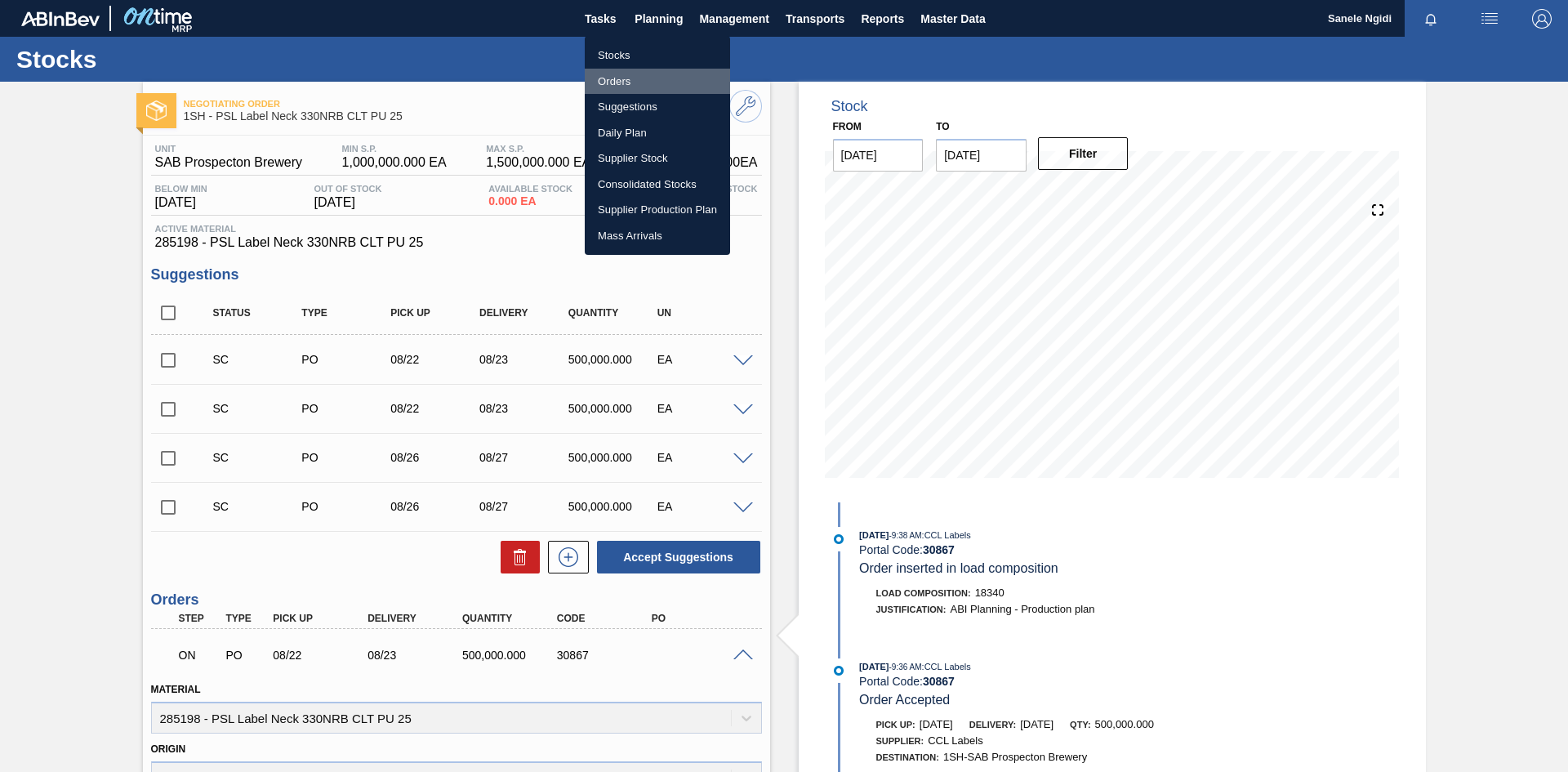
click at [622, 83] on li "Orders" at bounding box center [657, 81] width 146 height 26
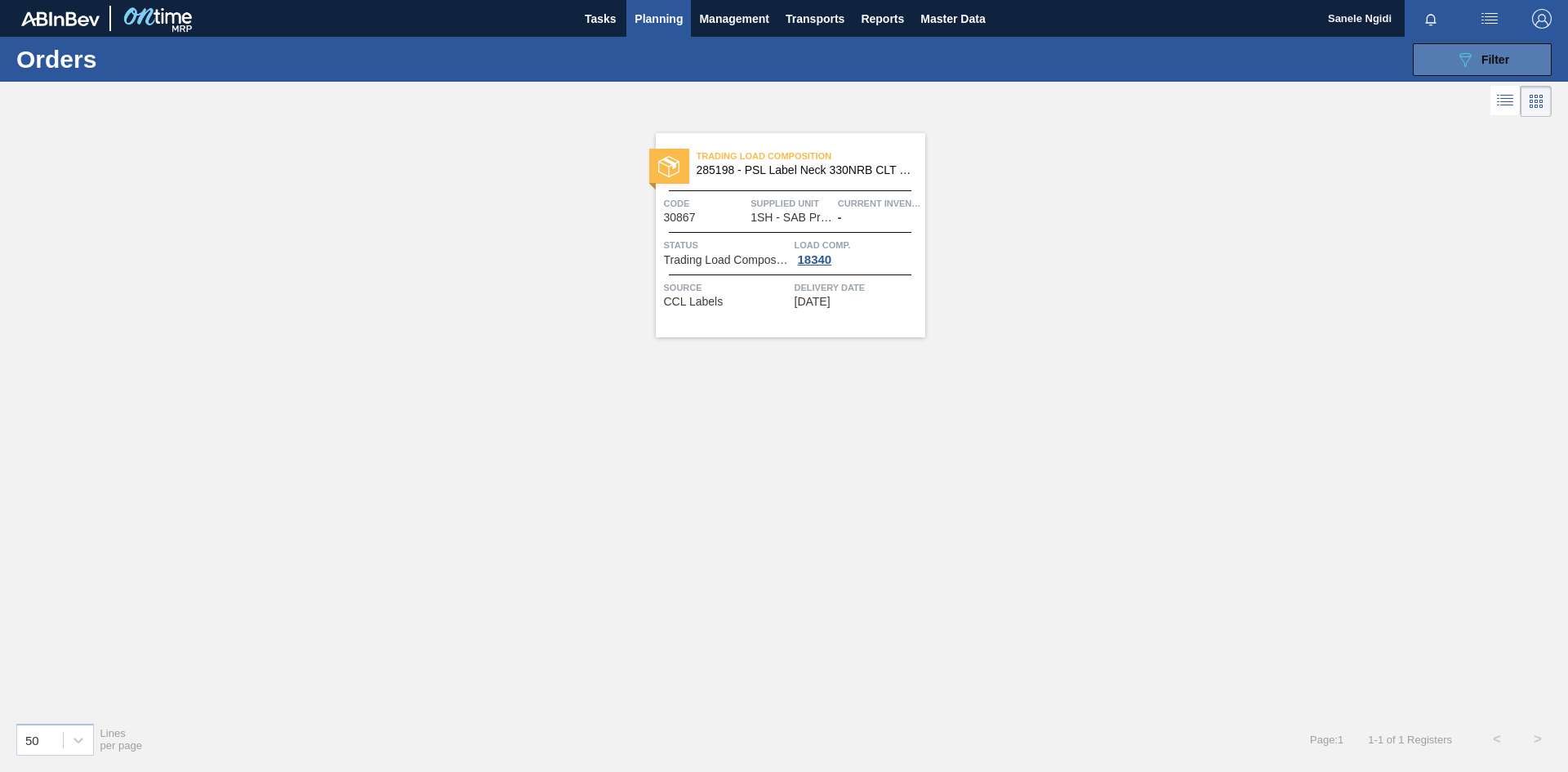
click at [1492, 62] on span "Filter" at bounding box center [1495, 59] width 27 height 13
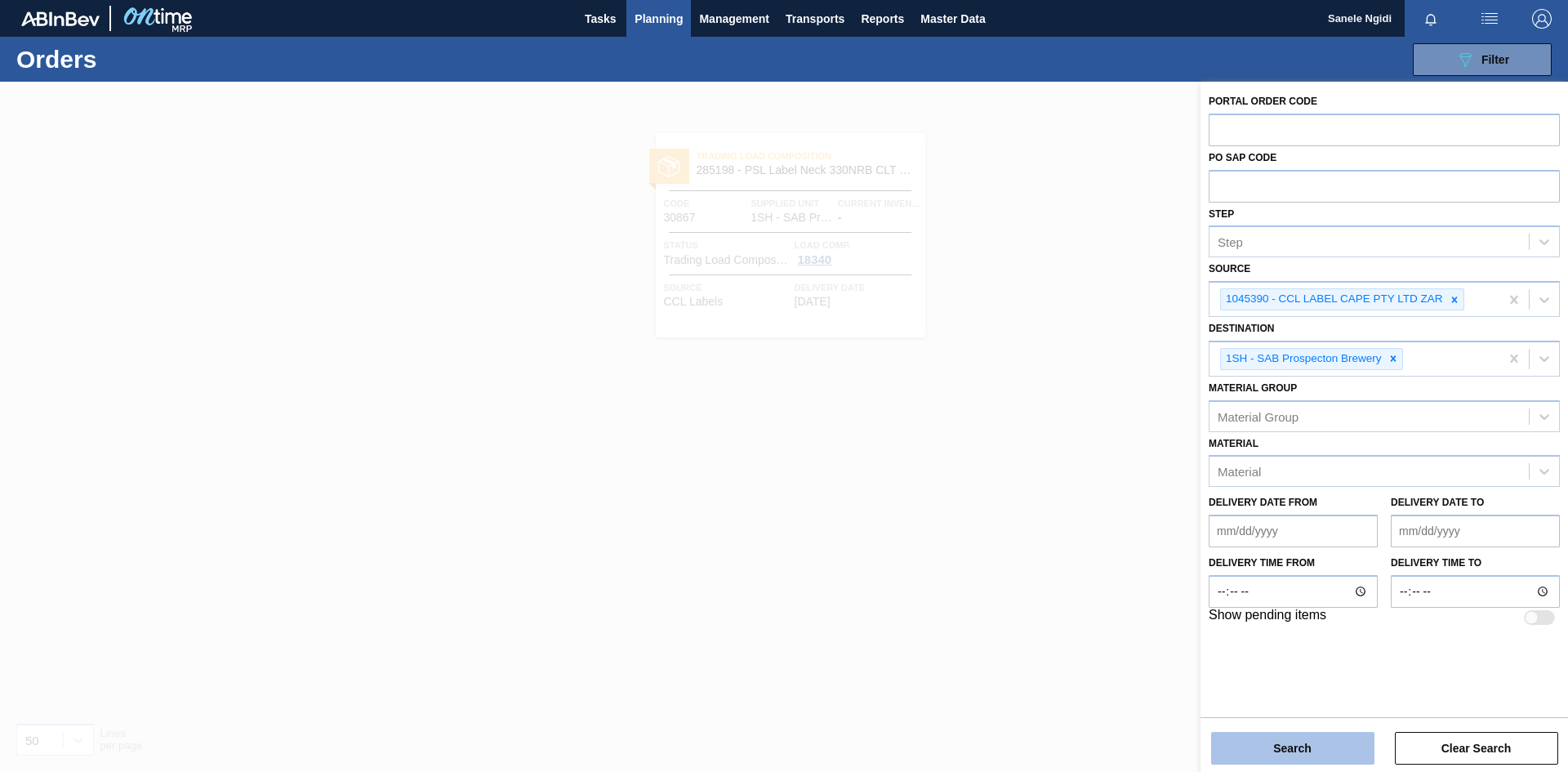
click at [1303, 752] on button "Search" at bounding box center [1293, 748] width 163 height 32
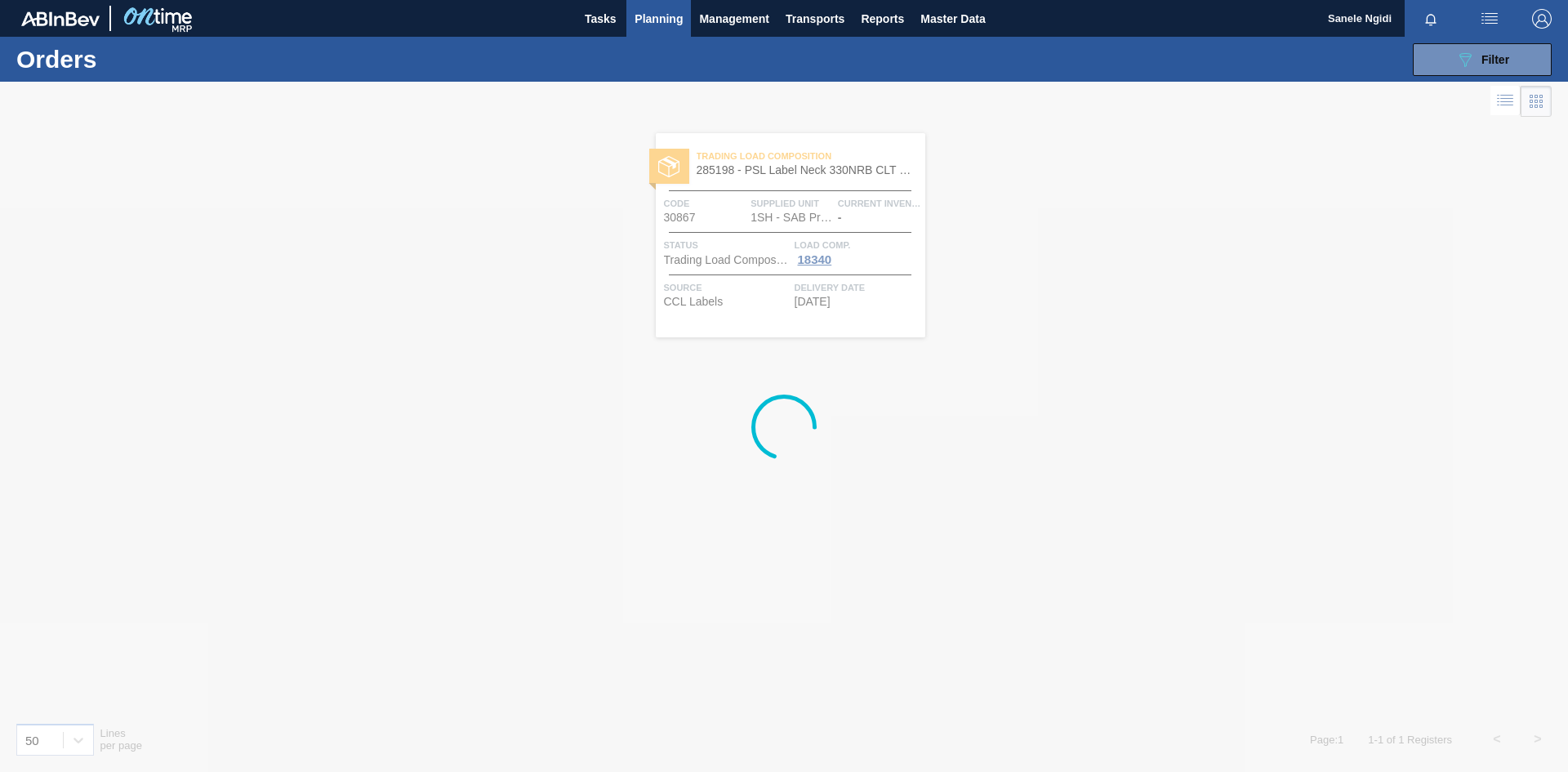
drag, startPoint x: 988, startPoint y: 565, endPoint x: 985, endPoint y: 545, distance: 20.2
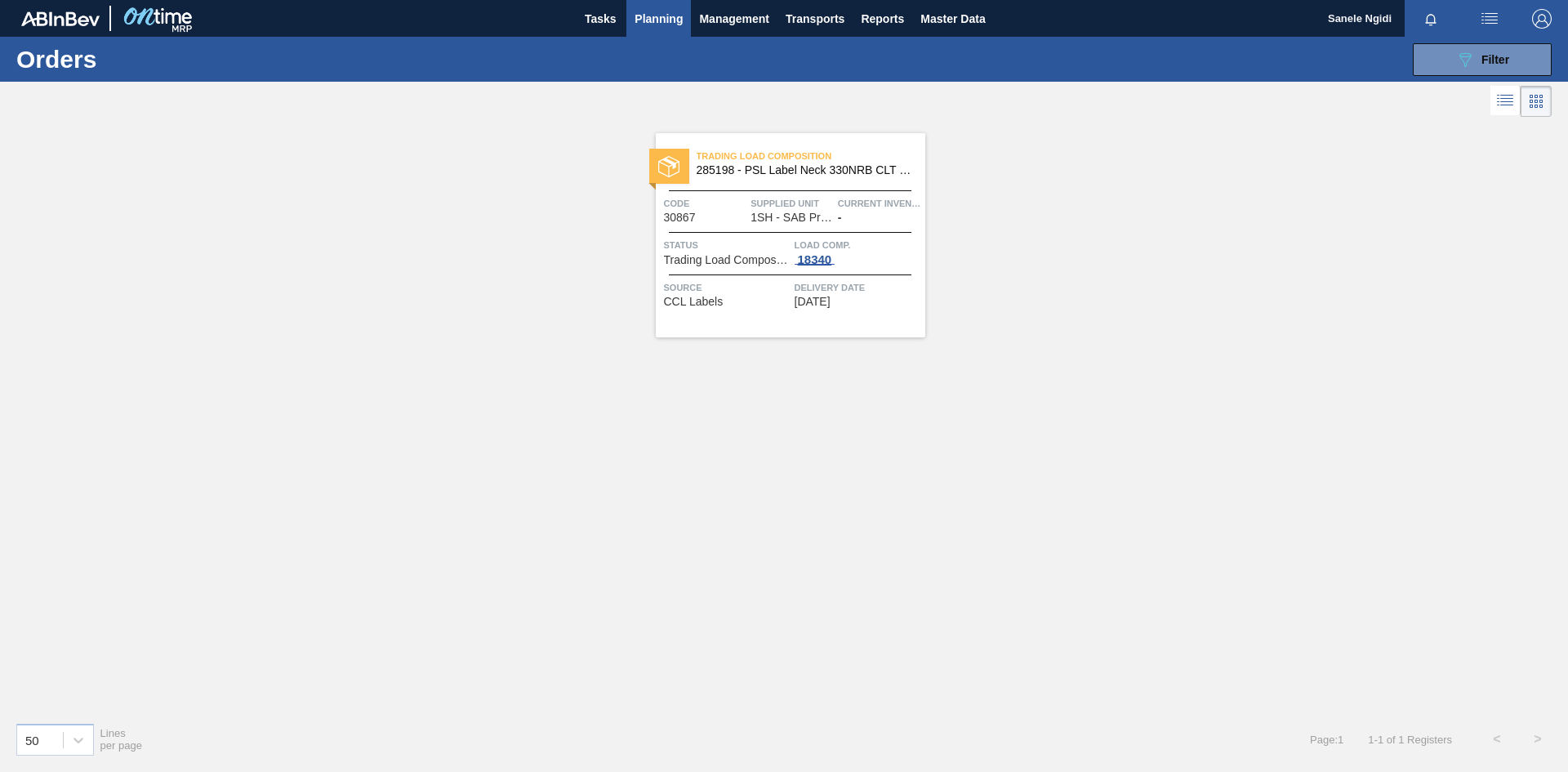
click at [826, 259] on div "18340" at bounding box center [815, 259] width 41 height 13
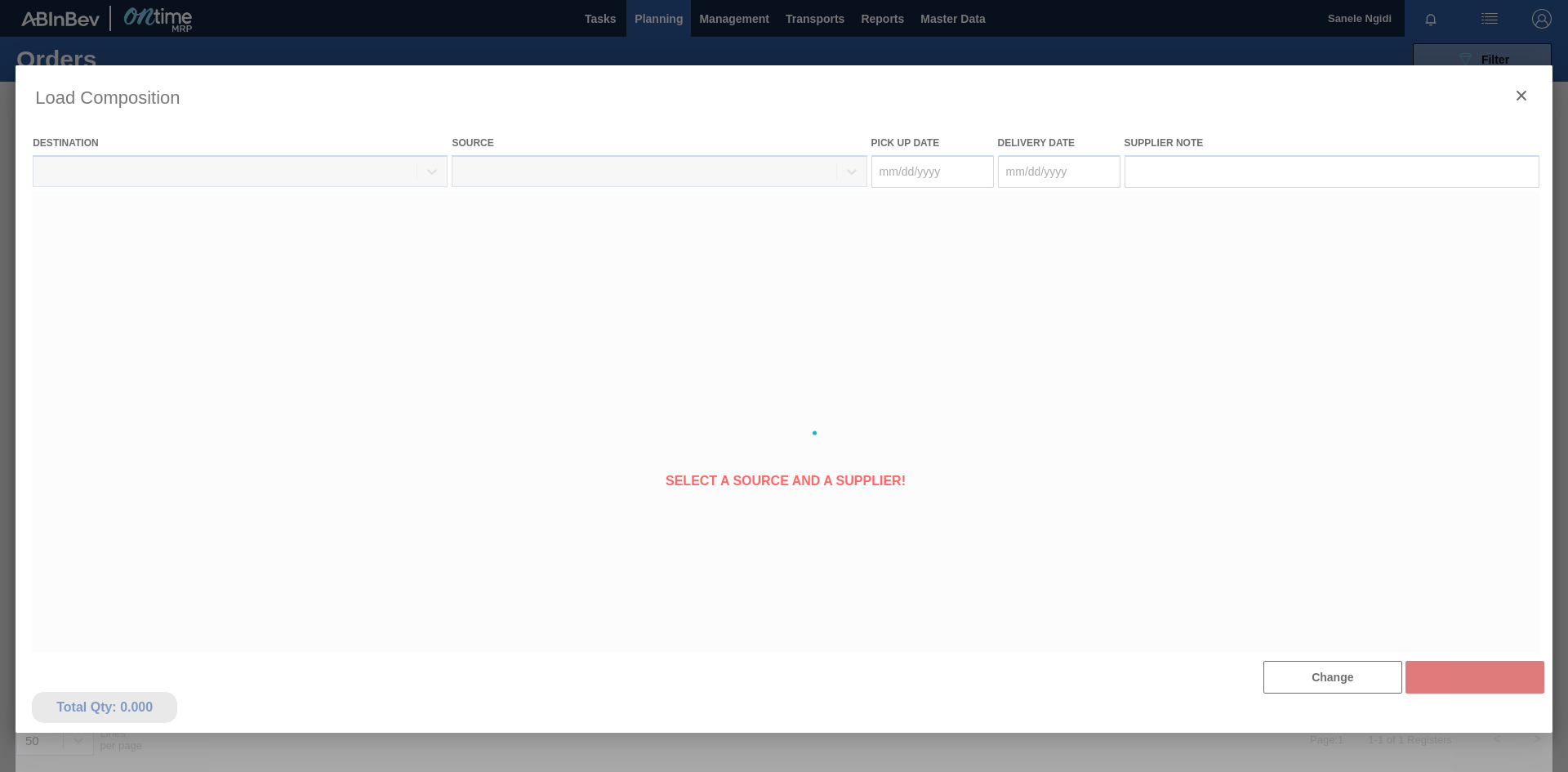
type Date "[DATE]"
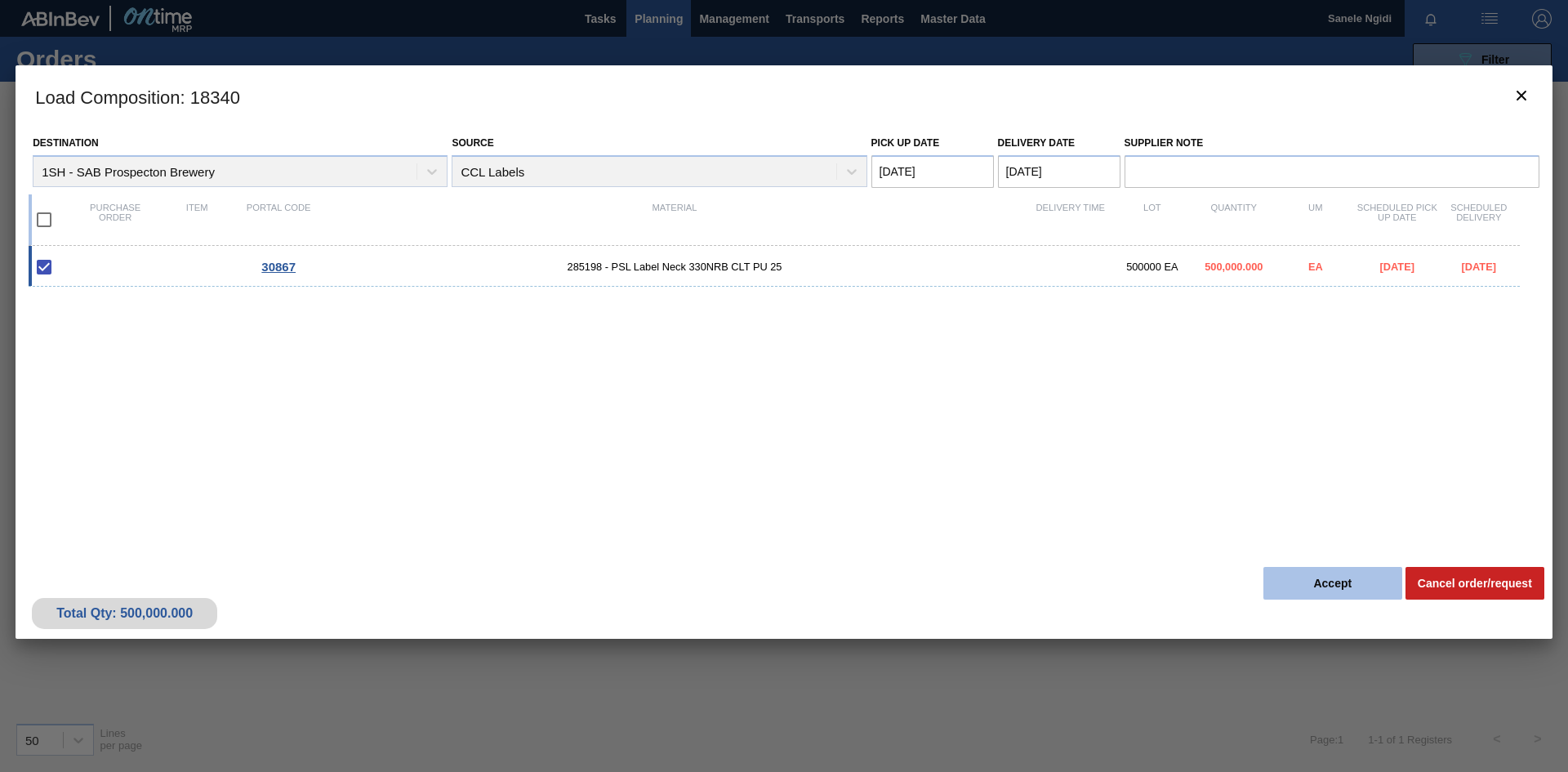
click at [1298, 582] on button "Accept" at bounding box center [1333, 582] width 139 height 32
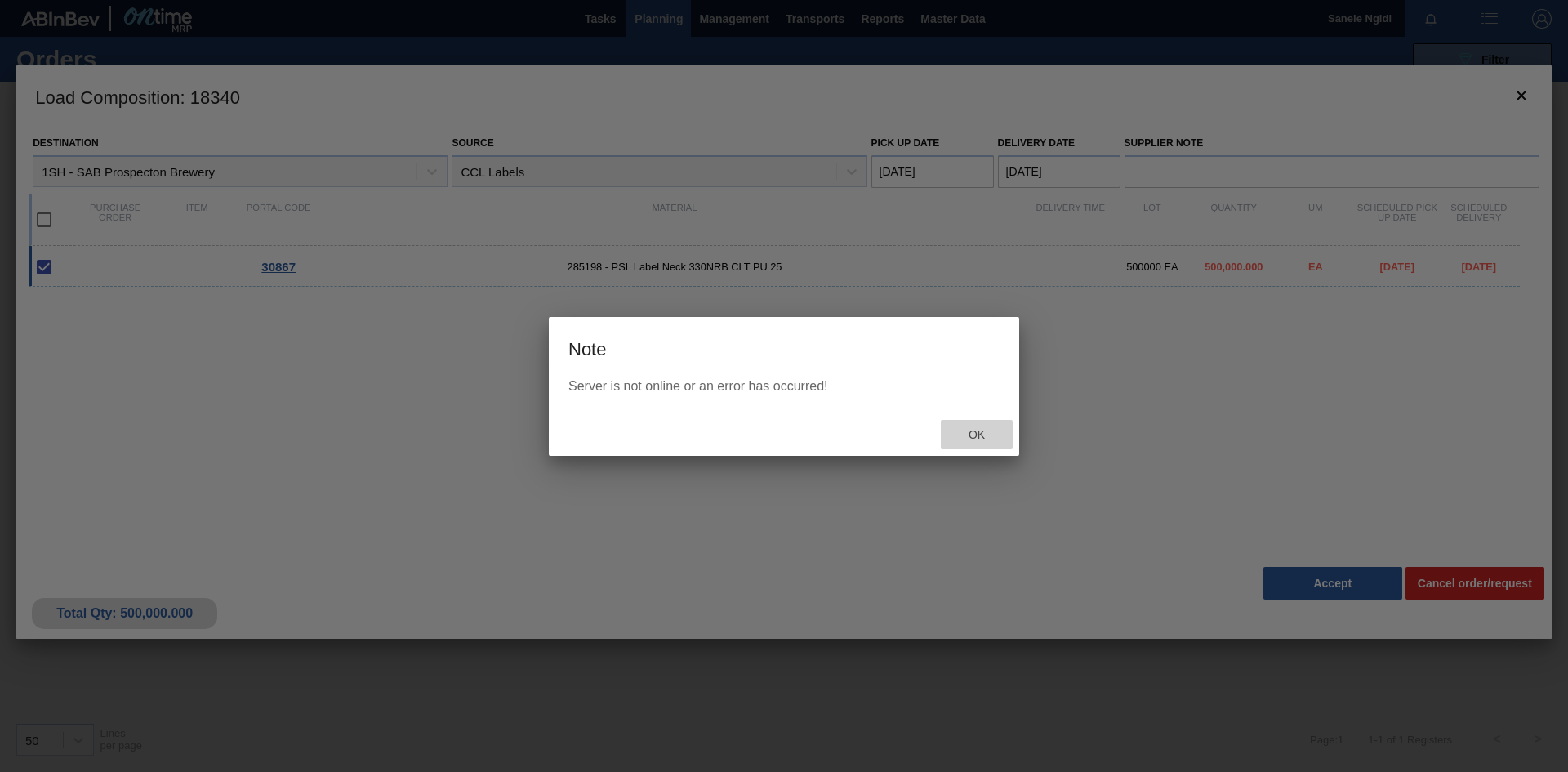
click at [978, 431] on span "Ok" at bounding box center [976, 434] width 42 height 13
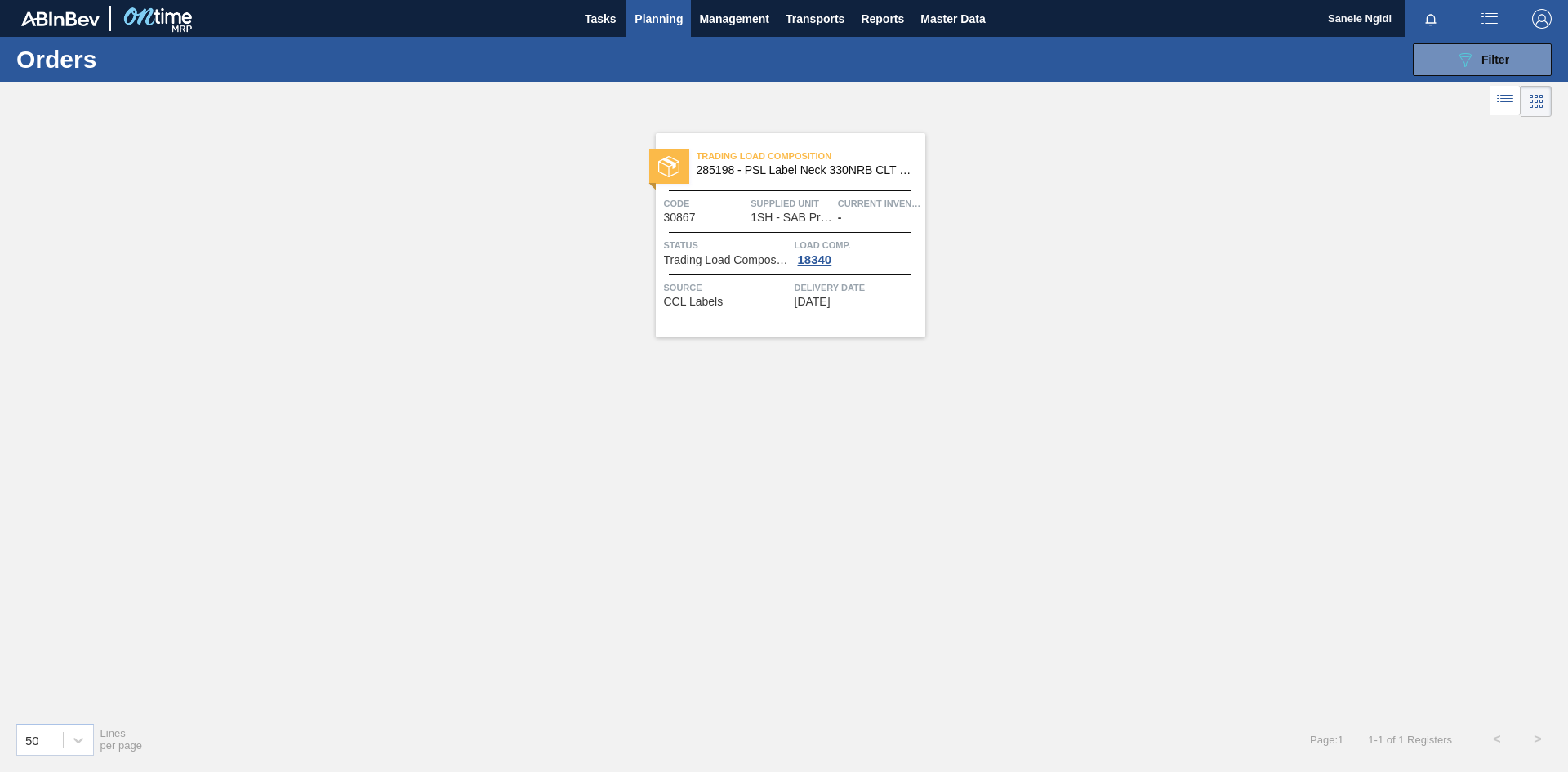
click at [784, 257] on span "Trading Load Composition" at bounding box center [728, 260] width 127 height 13
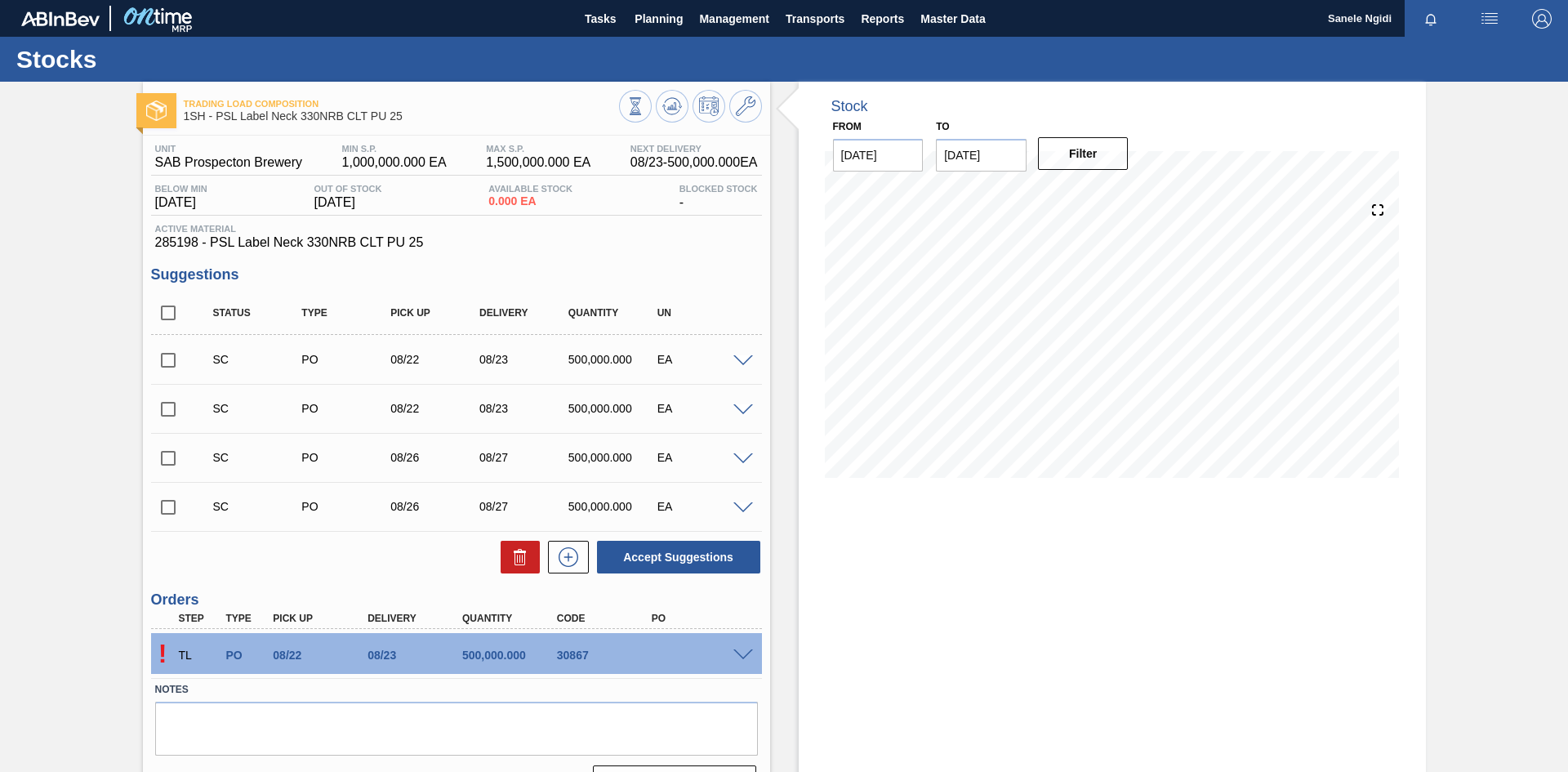
click at [749, 651] on span at bounding box center [743, 656] width 20 height 13
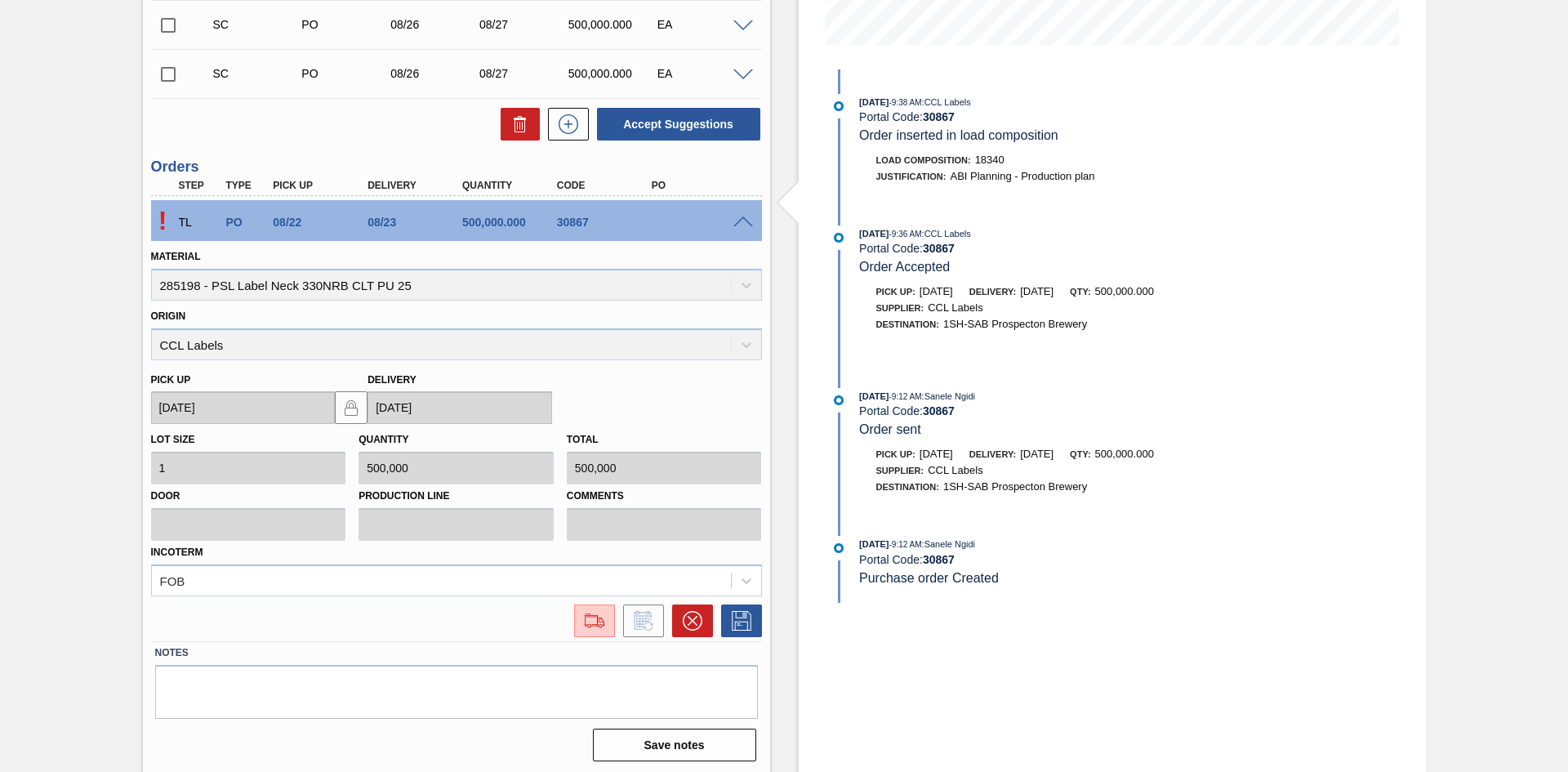
scroll to position [436, 0]
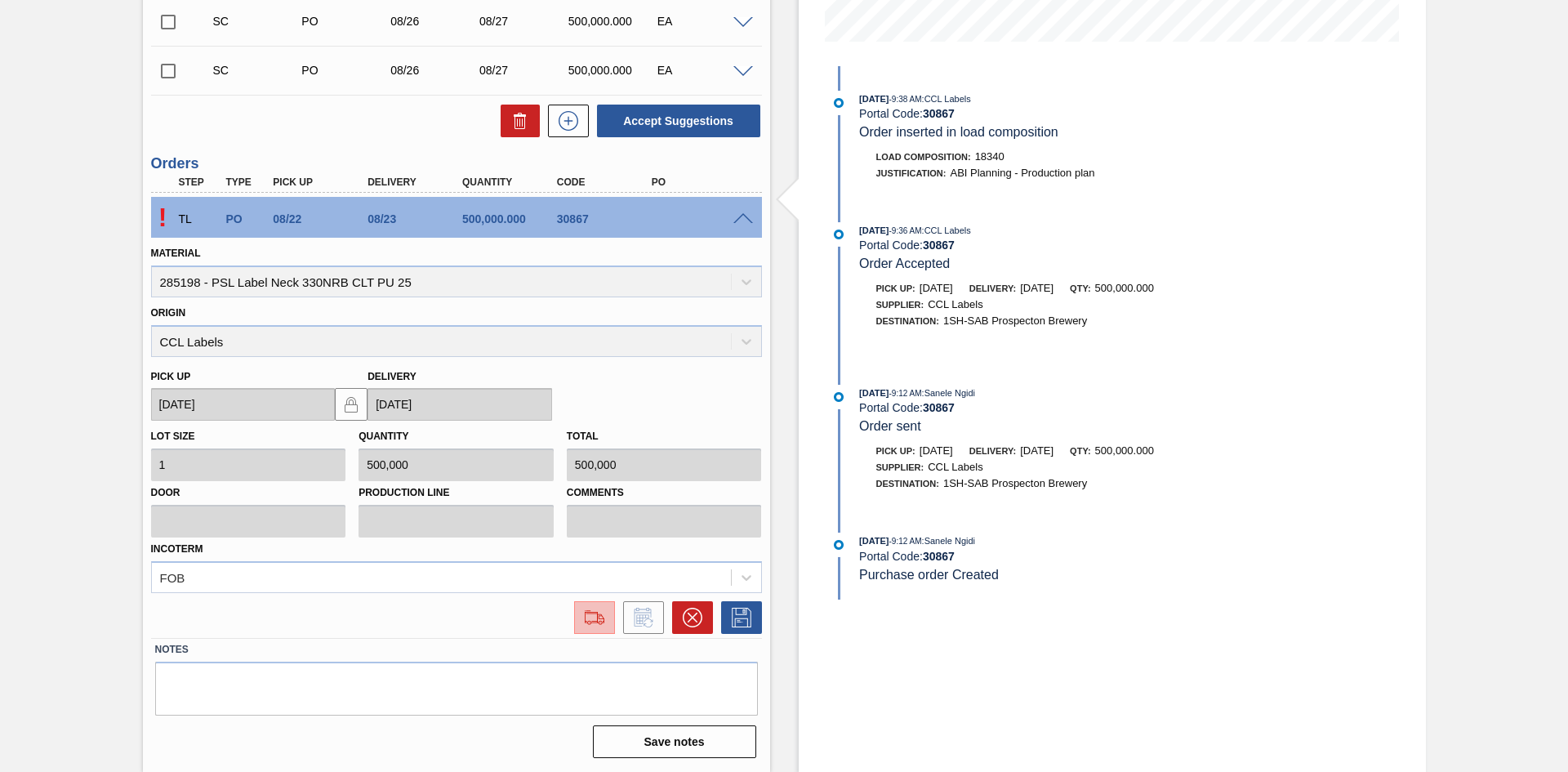
click at [583, 617] on img at bounding box center [594, 618] width 26 height 20
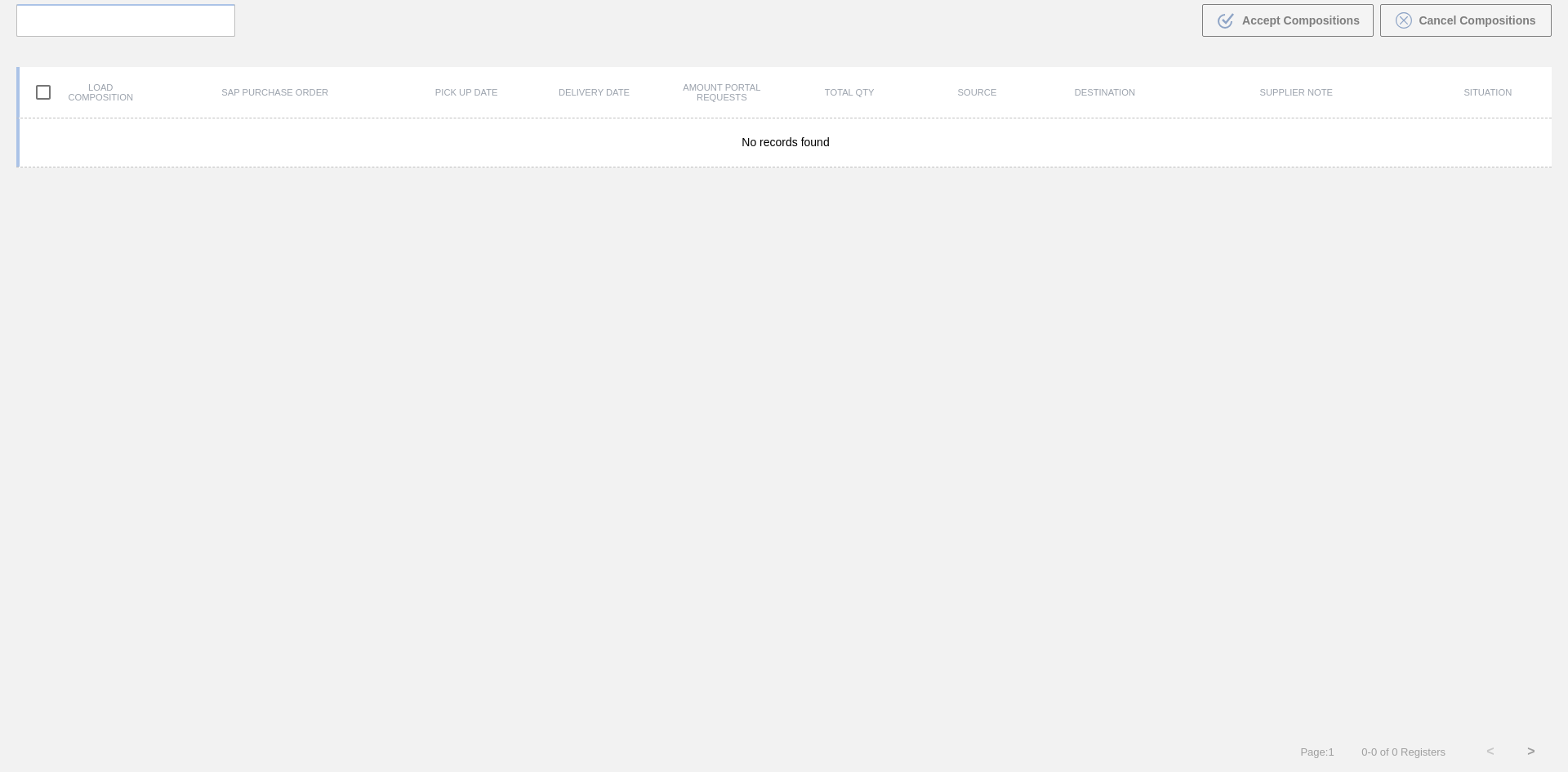
scroll to position [117, 0]
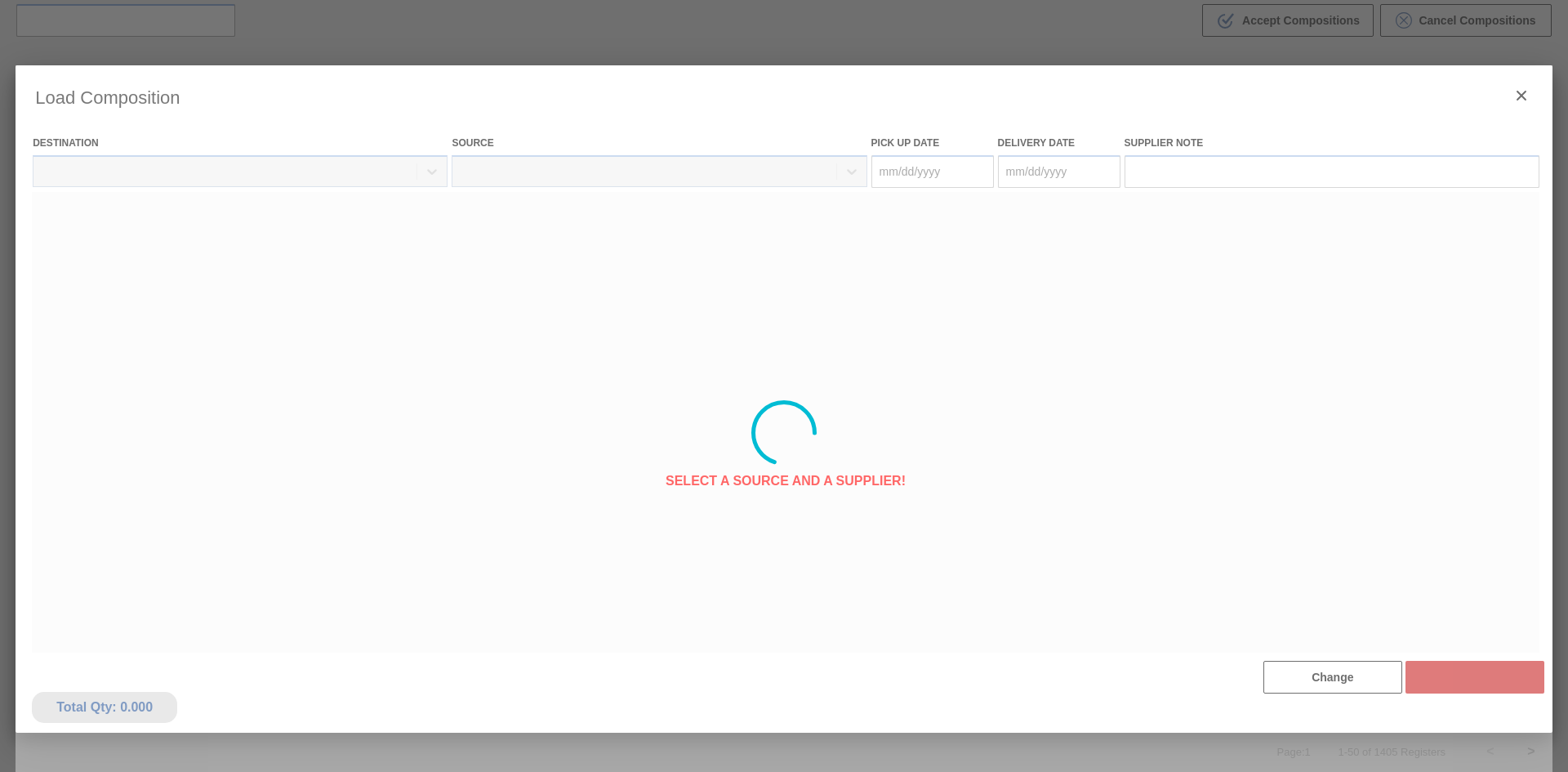
type Date "[DATE]"
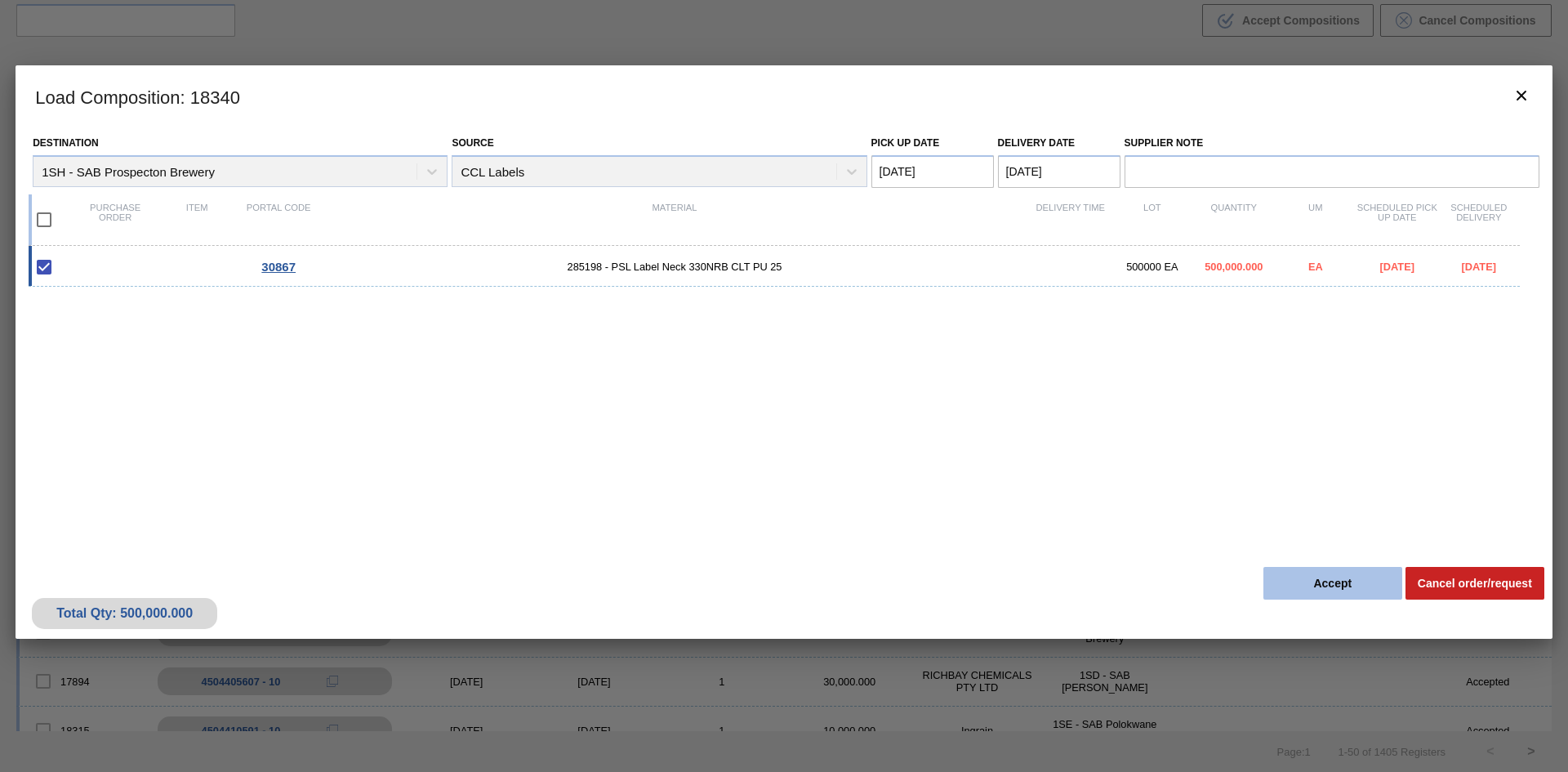
click at [1296, 581] on button "Accept" at bounding box center [1333, 582] width 139 height 32
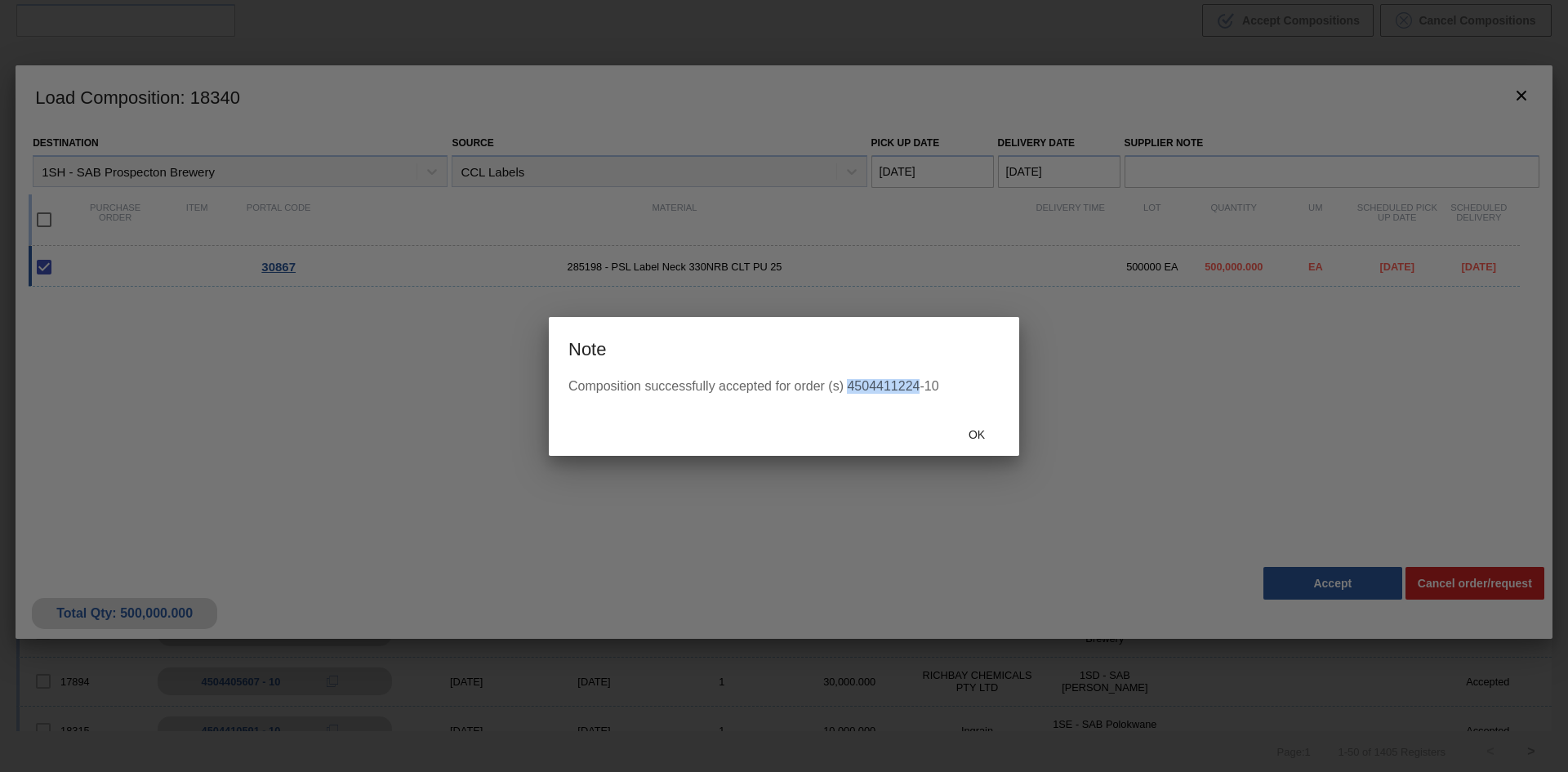
drag, startPoint x: 918, startPoint y: 383, endPoint x: 848, endPoint y: 386, distance: 70.1
click at [848, 386] on div "Composition successfully accepted for order (s) 4504411224-10" at bounding box center [784, 386] width 431 height 15
copy div "4504411224"
click at [892, 415] on div "Ok" at bounding box center [784, 434] width 470 height 42
drag, startPoint x: 847, startPoint y: 381, endPoint x: 919, endPoint y: 386, distance: 72.2
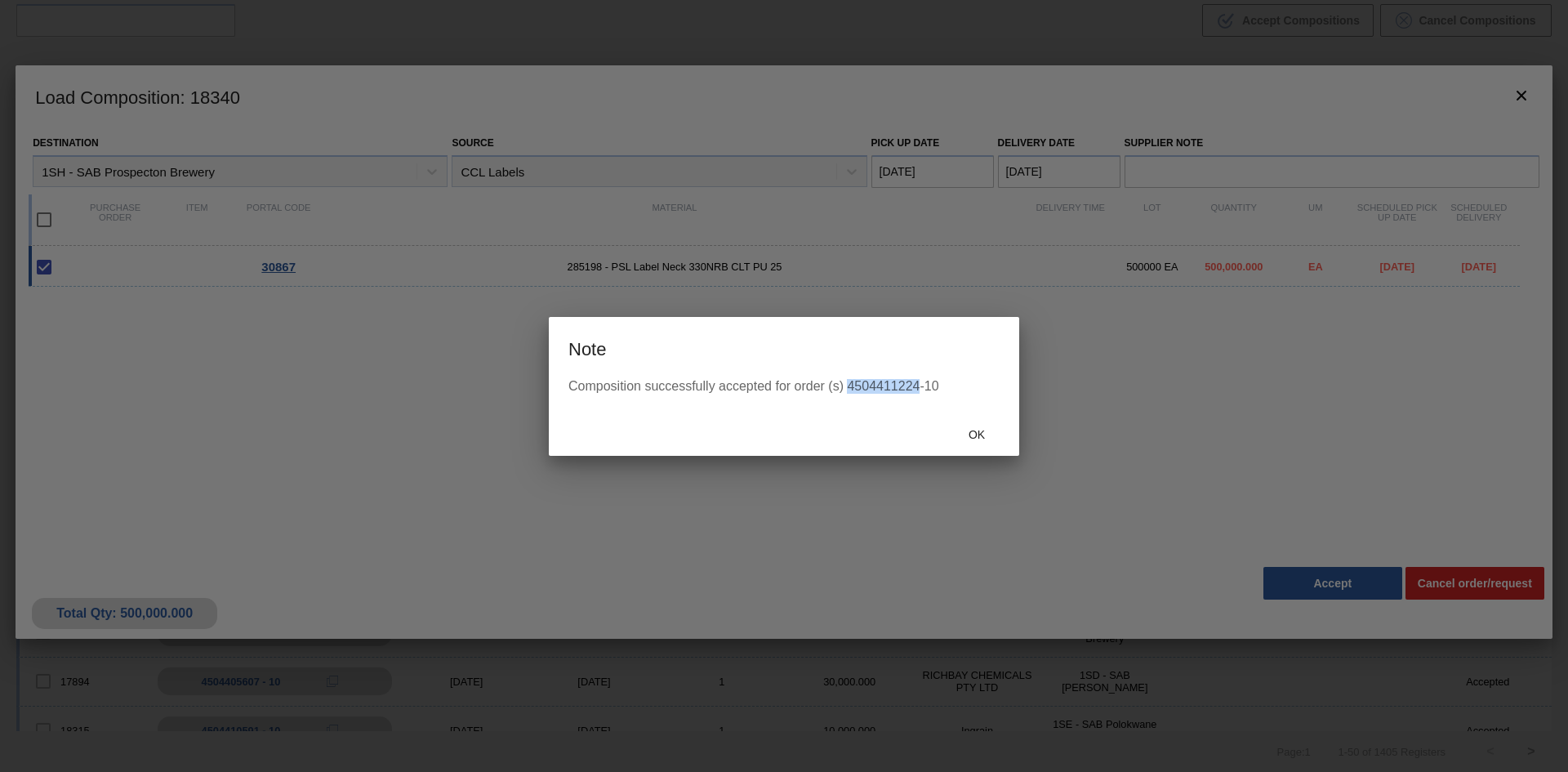
click at [919, 386] on div "Composition successfully accepted for order (s) 4504411224-10" at bounding box center [784, 386] width 431 height 15
copy div "4504411224"
click at [911, 396] on div "Composition successfully accepted for order (s) 4504411224-10" at bounding box center [784, 396] width 470 height 34
drag, startPoint x: 921, startPoint y: 384, endPoint x: 904, endPoint y: 385, distance: 17.0
click at [904, 385] on div "Composition successfully accepted for order (s) 4504411224-10" at bounding box center [784, 386] width 431 height 15
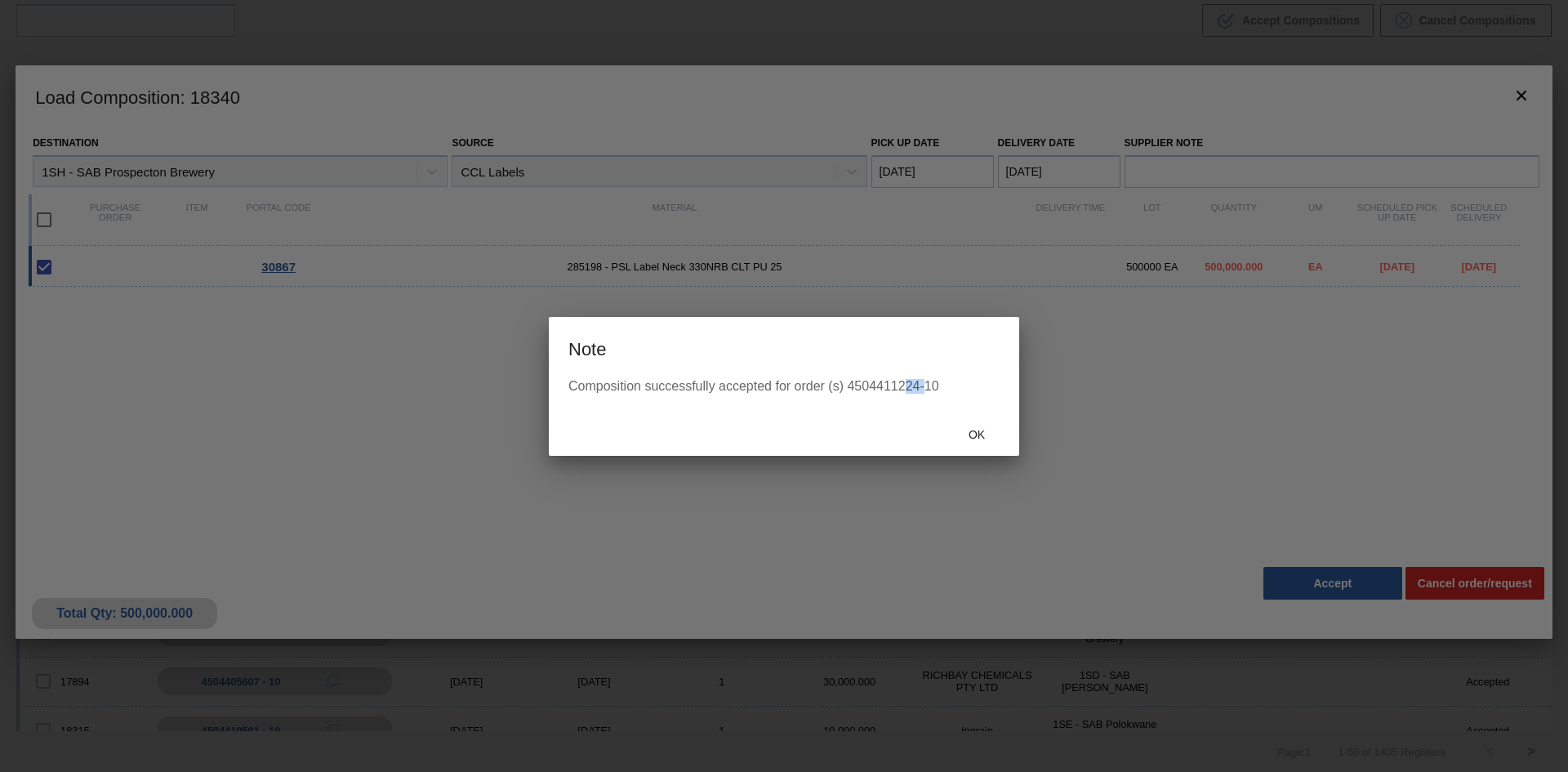
click at [918, 396] on div "Composition successfully accepted for order (s) 4504411224-10" at bounding box center [784, 396] width 470 height 34
drag, startPoint x: 918, startPoint y: 383, endPoint x: 848, endPoint y: 382, distance: 70.0
click at [848, 382] on div "Composition successfully accepted for order (s) 4504411224-10" at bounding box center [784, 386] width 431 height 15
copy div "4504411224"
click at [977, 436] on span "Ok" at bounding box center [976, 434] width 42 height 13
